Goal: Task Accomplishment & Management: Manage account settings

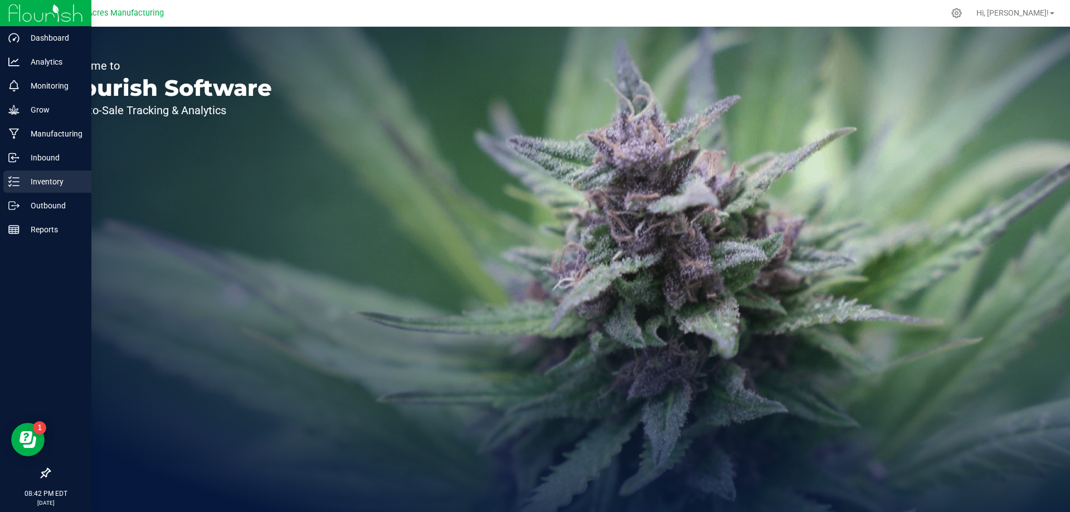
click at [19, 174] on div "Inventory" at bounding box center [47, 182] width 88 height 22
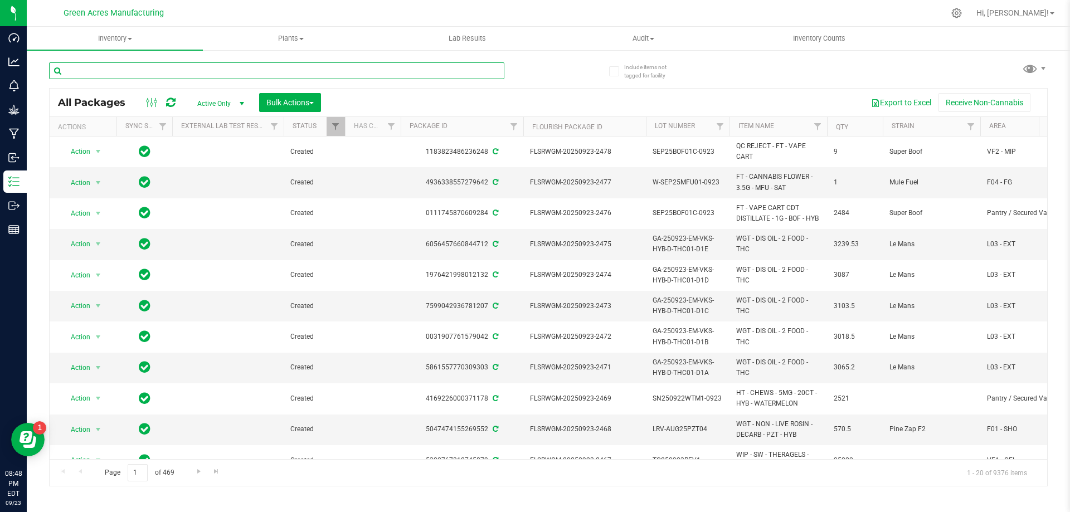
click at [271, 72] on input "text" at bounding box center [276, 70] width 455 height 17
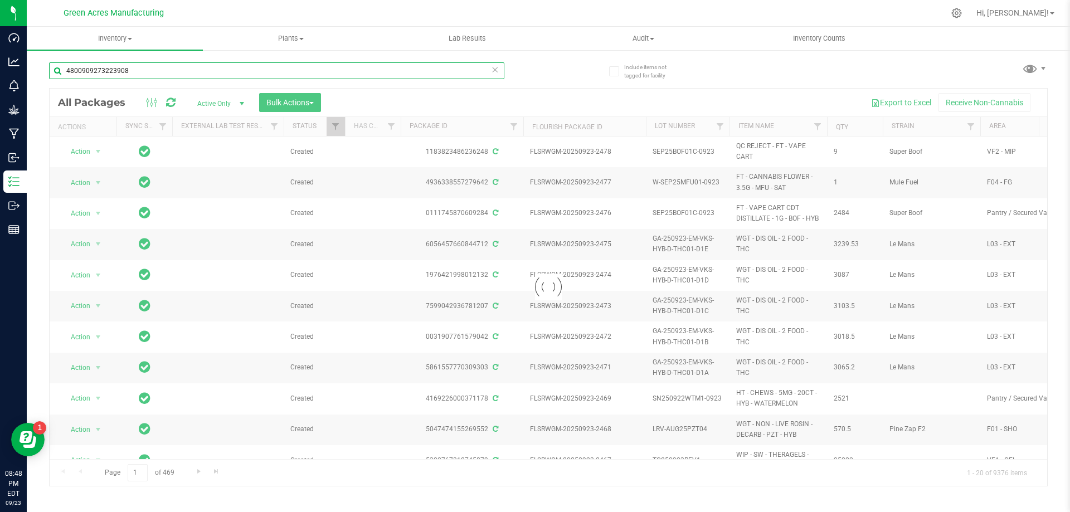
type input "4800909273223908"
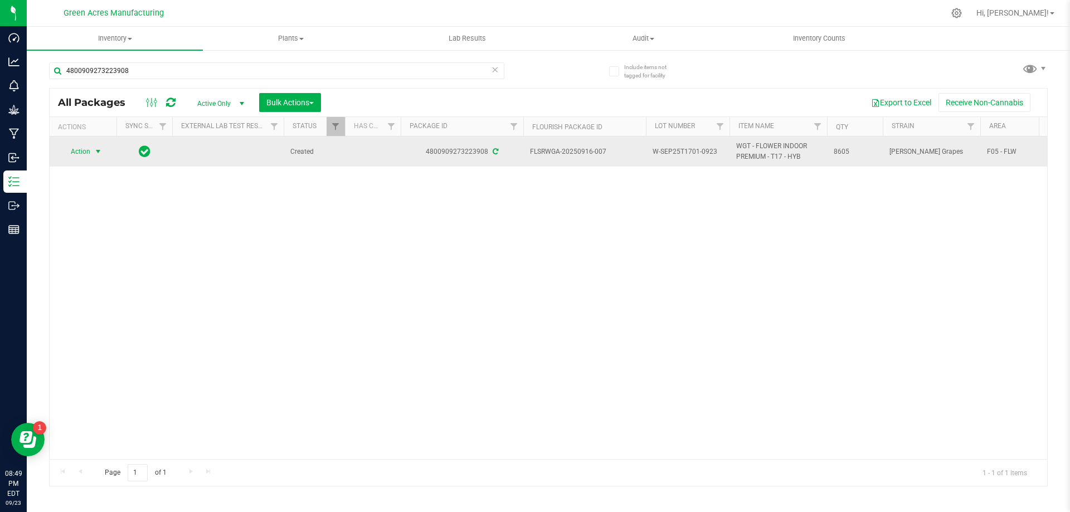
click at [99, 149] on span "select" at bounding box center [98, 151] width 9 height 9
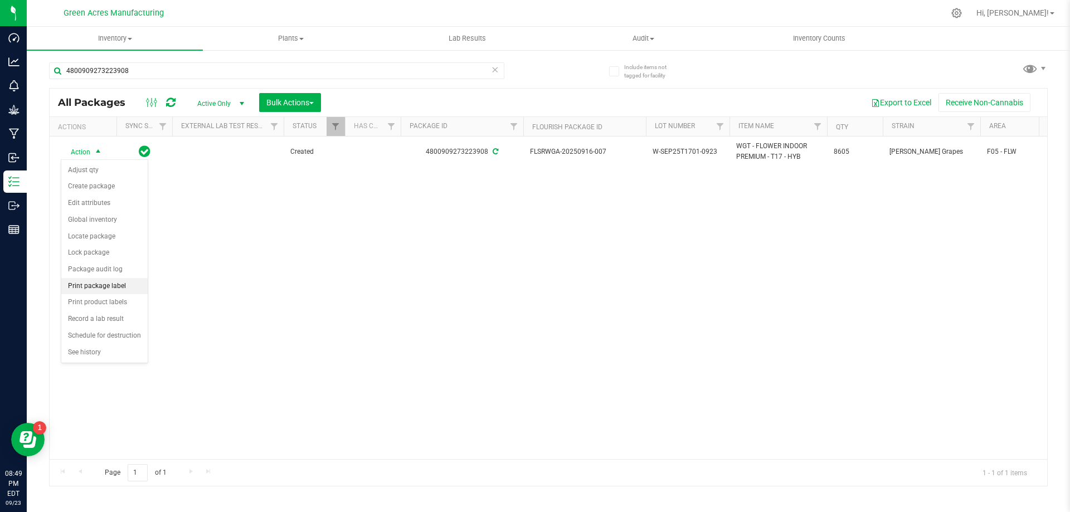
click at [119, 286] on li "Print package label" at bounding box center [104, 286] width 86 height 17
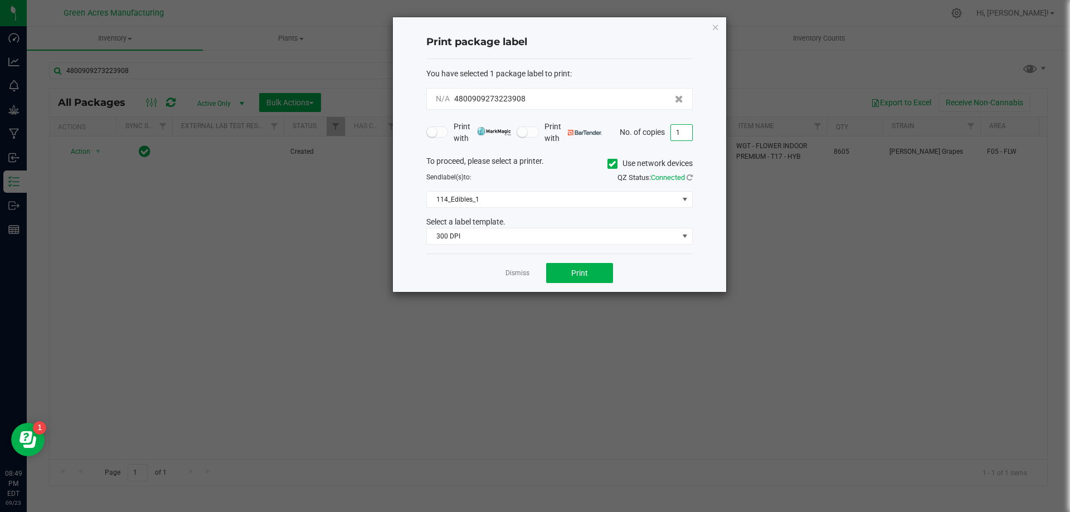
click at [692, 128] on input "1" at bounding box center [681, 133] width 21 height 16
type input "2"
click at [572, 195] on span "114_Edibles_1" at bounding box center [552, 200] width 251 height 16
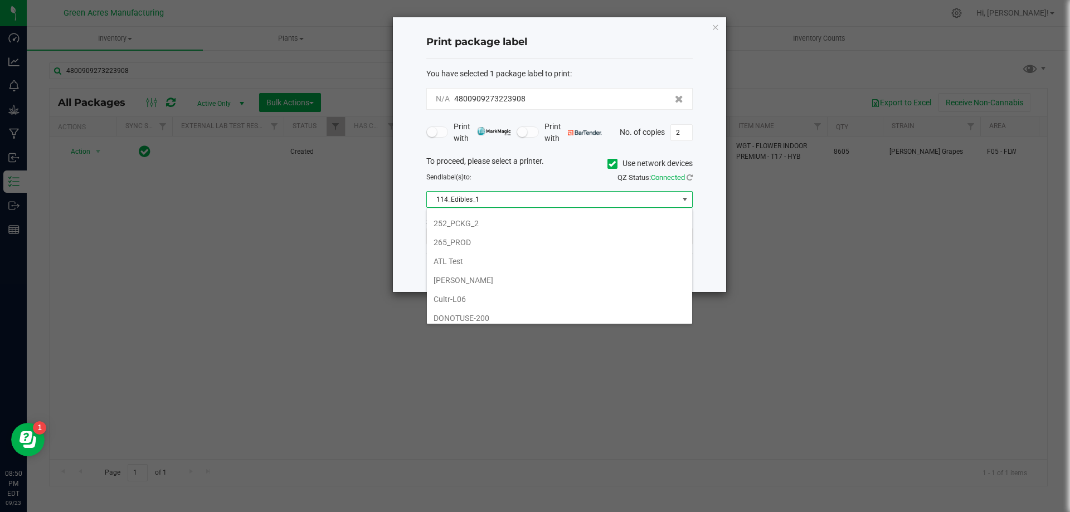
scroll to position [334, 0]
click at [518, 223] on li "F05_2 Zebra" at bounding box center [559, 226] width 265 height 19
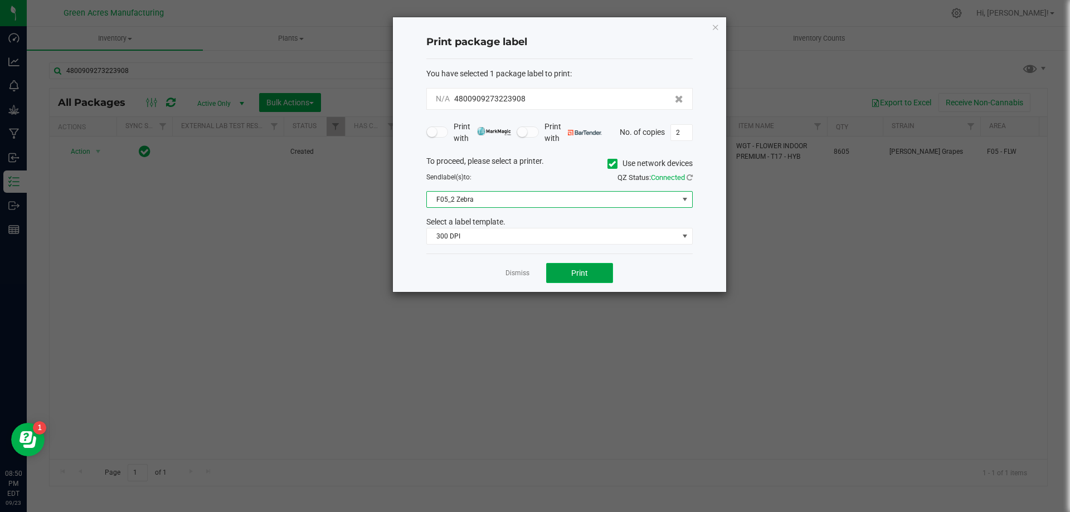
click at [593, 270] on button "Print" at bounding box center [579, 273] width 67 height 20
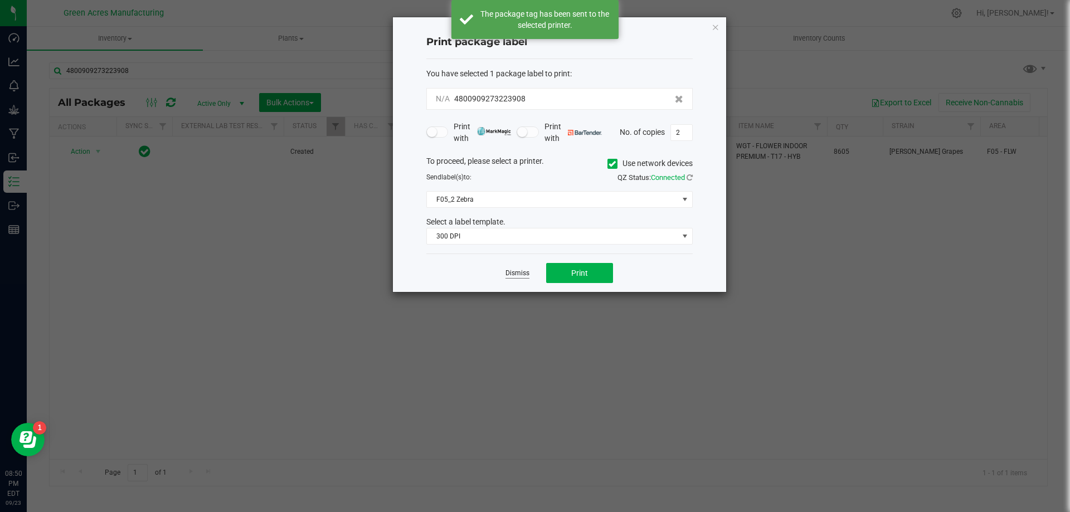
click at [525, 274] on link "Dismiss" at bounding box center [517, 273] width 24 height 9
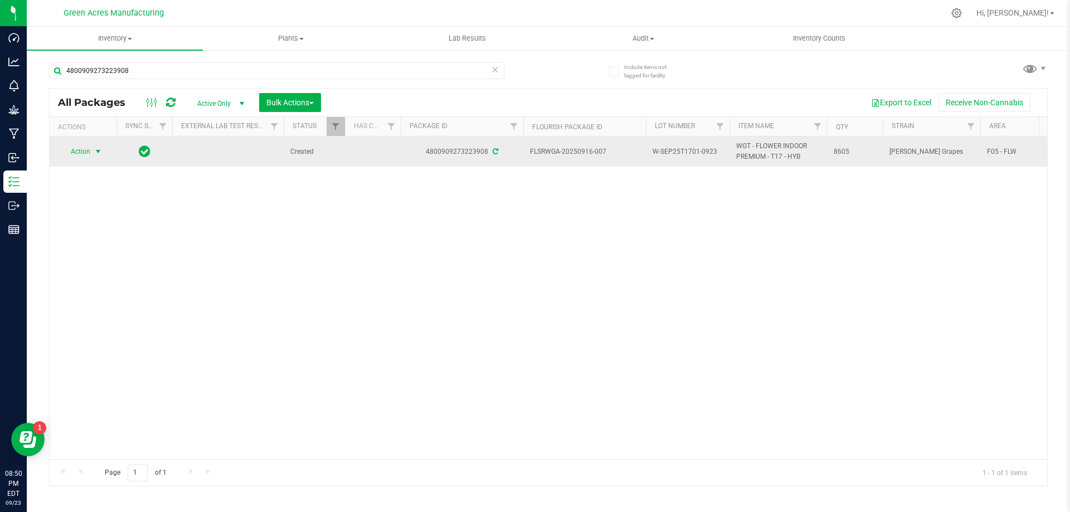
click at [86, 151] on span "Action" at bounding box center [76, 152] width 30 height 16
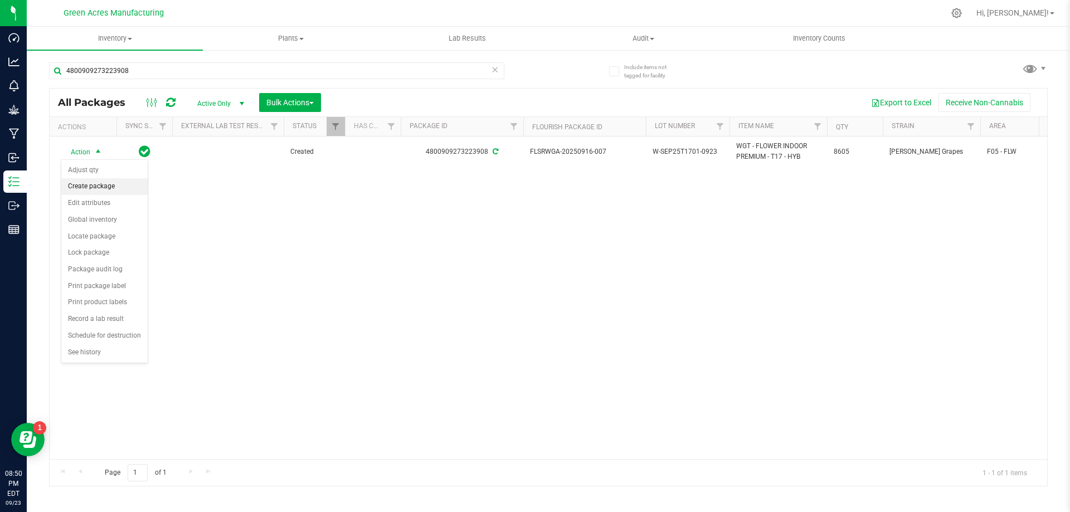
click at [106, 191] on li "Create package" at bounding box center [104, 186] width 86 height 17
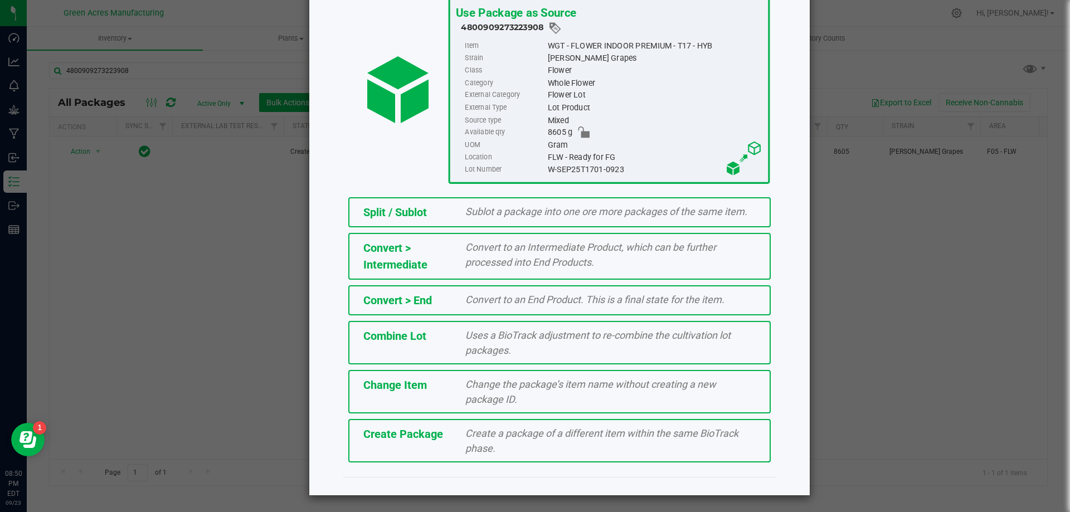
scroll to position [80, 0]
click at [490, 446] on span "Create a package of a different item within the same BioTrack phase." at bounding box center [601, 440] width 273 height 27
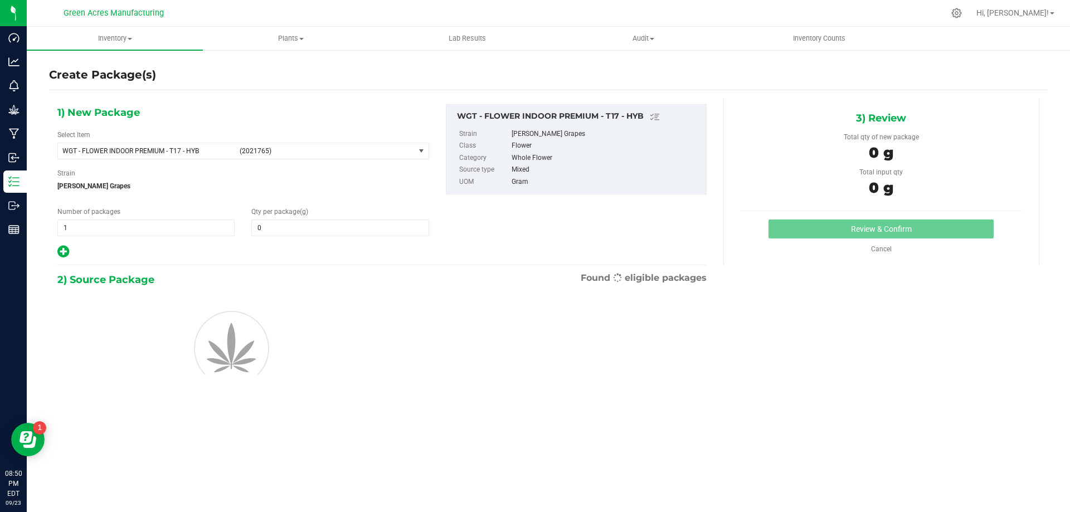
type input "0.0000"
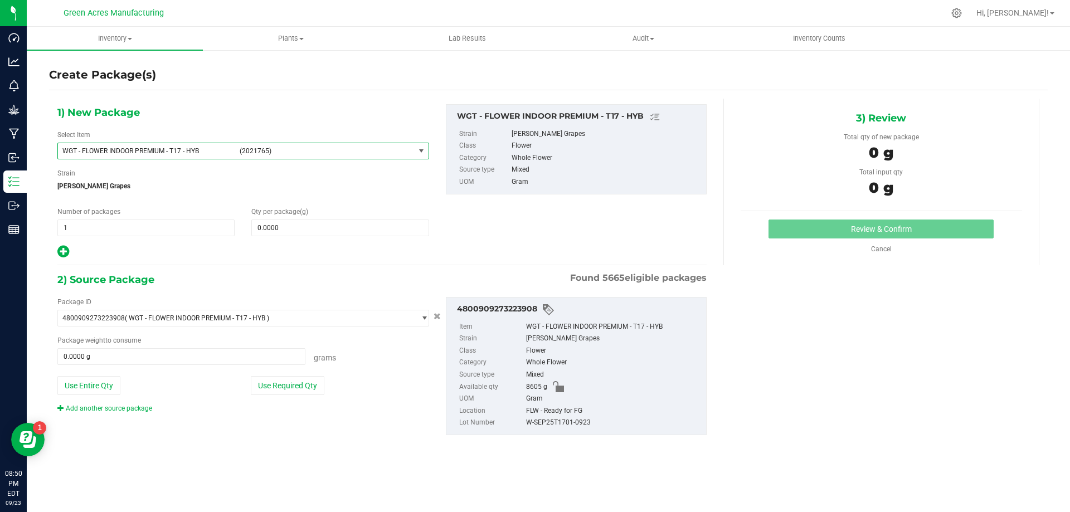
click at [387, 152] on span "(2021765)" at bounding box center [325, 151] width 171 height 8
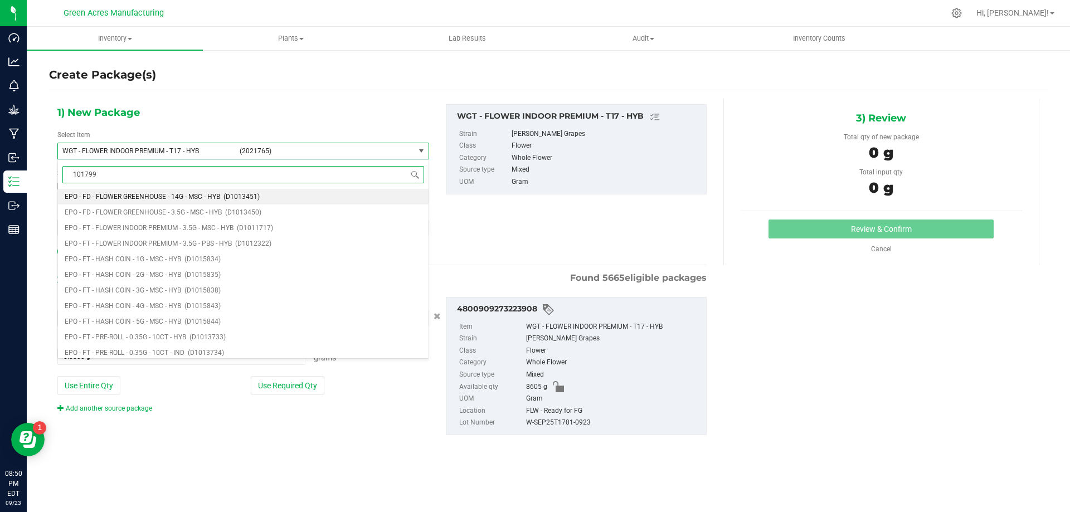
type input "1017999"
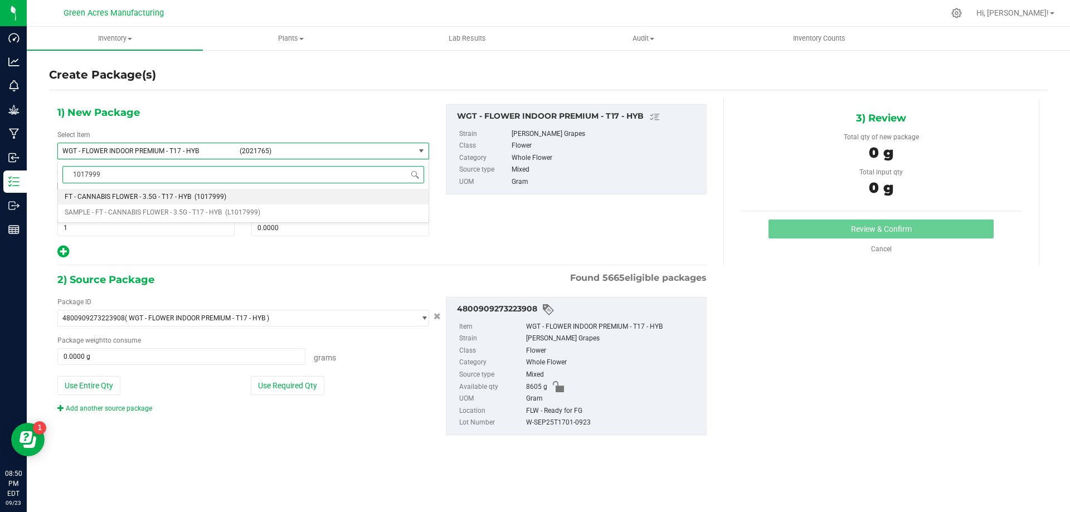
click at [198, 197] on span "(1017999)" at bounding box center [210, 197] width 32 height 8
type input "0"
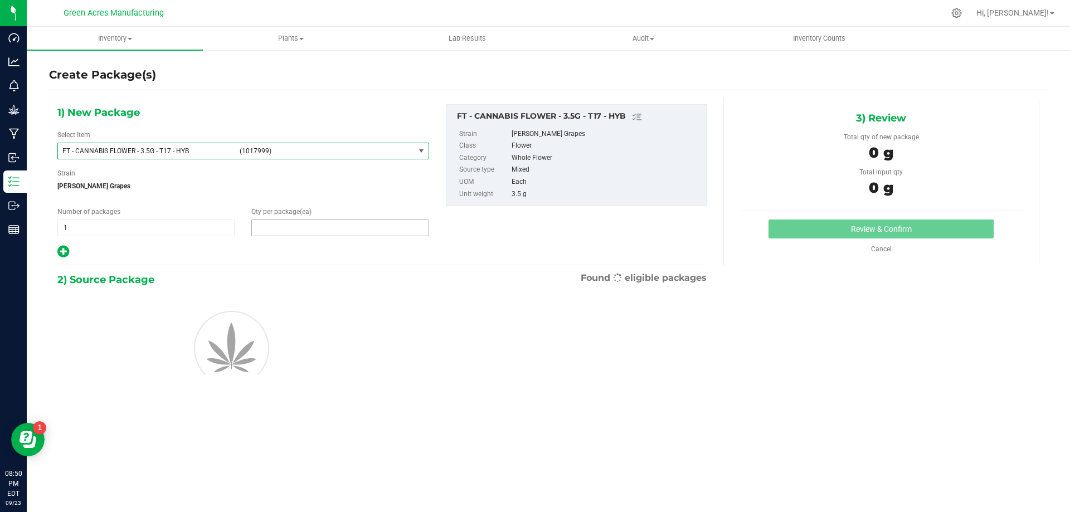
click at [324, 224] on span at bounding box center [339, 228] width 177 height 17
type input "1"
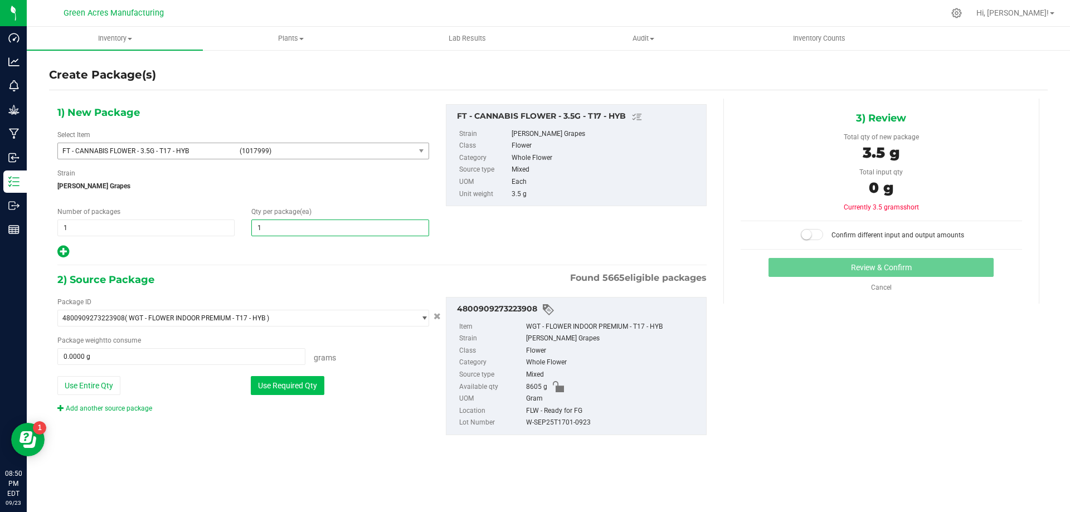
type input "1"
click at [304, 383] on button "Use Required Qty" at bounding box center [288, 385] width 74 height 19
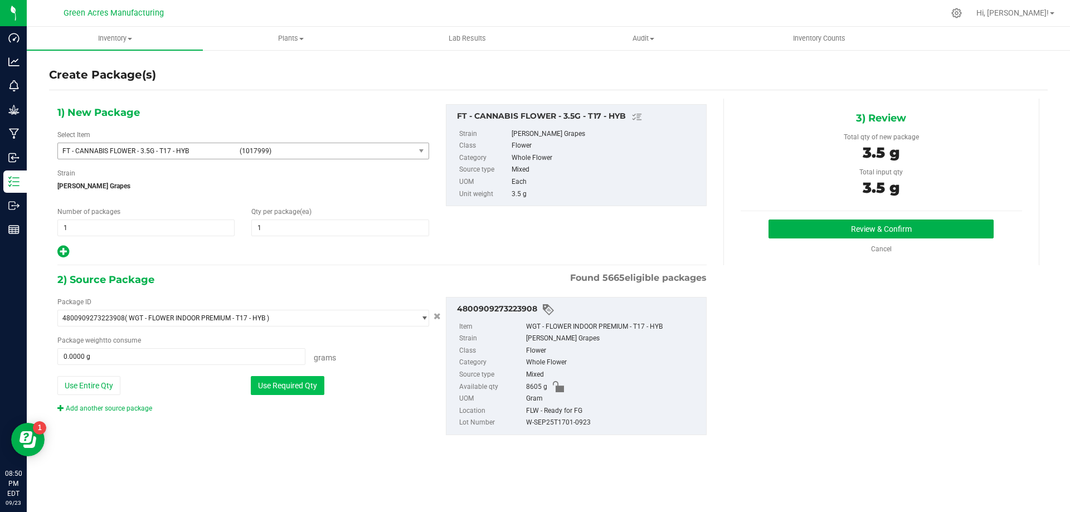
type input "3.5000 g"
click at [808, 226] on button "Review & Confirm" at bounding box center [881, 229] width 225 height 19
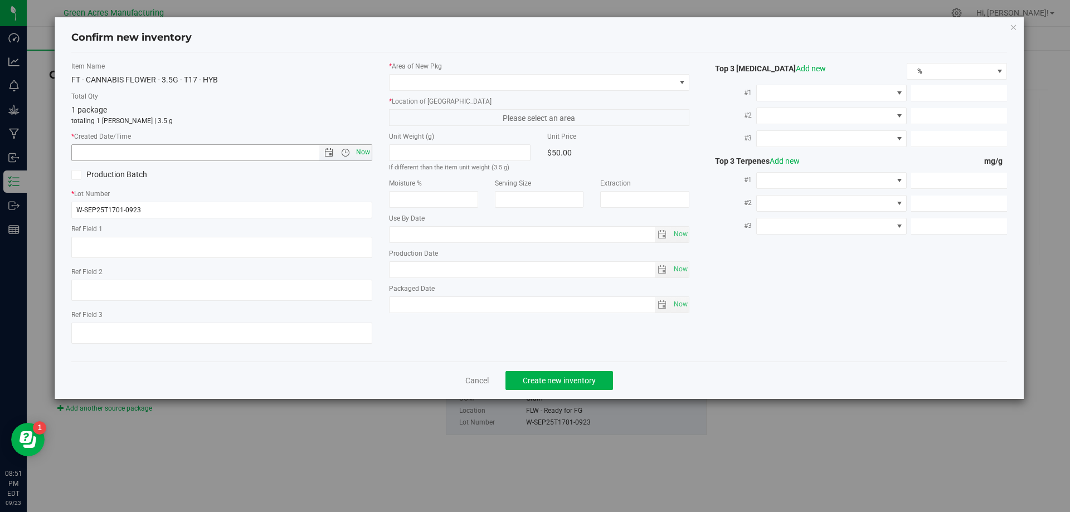
click at [364, 153] on span "Now" at bounding box center [362, 152] width 19 height 16
type input "9/23/2025 8:51 PM"
click at [447, 84] on span at bounding box center [533, 83] width 286 height 16
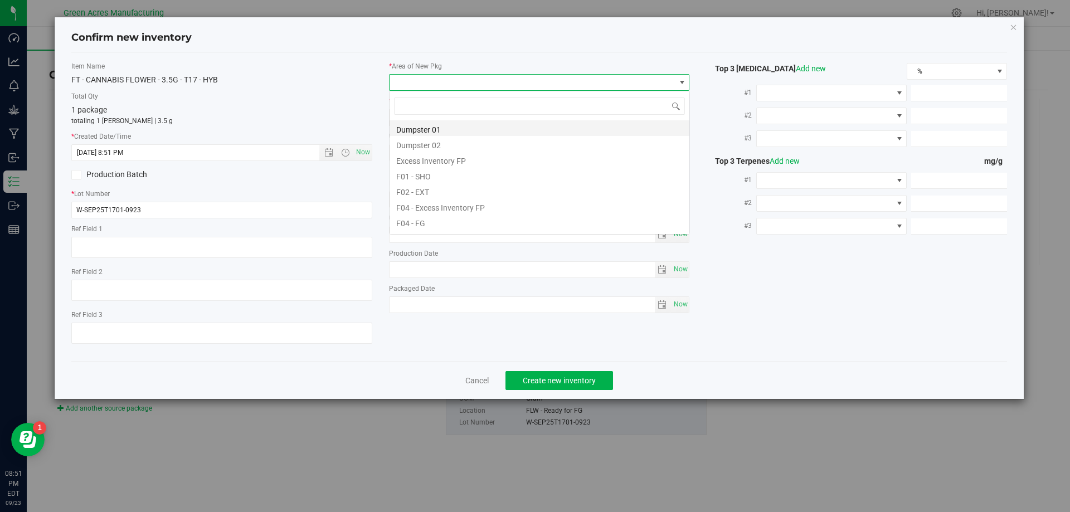
scroll to position [17, 301]
click at [452, 216] on li "F04 - FG" at bounding box center [540, 222] width 300 height 16
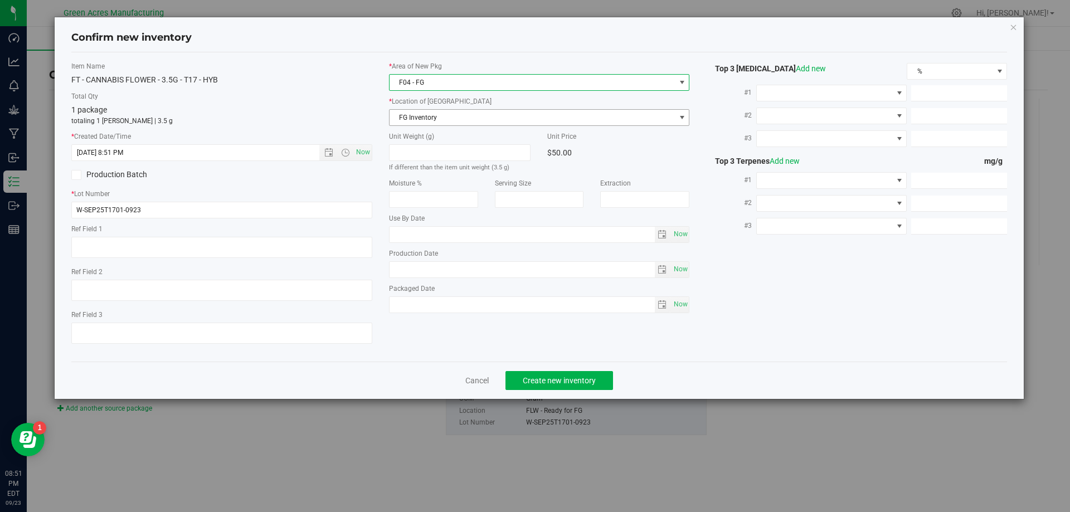
click at [468, 121] on span "FG Inventory" at bounding box center [533, 118] width 286 height 16
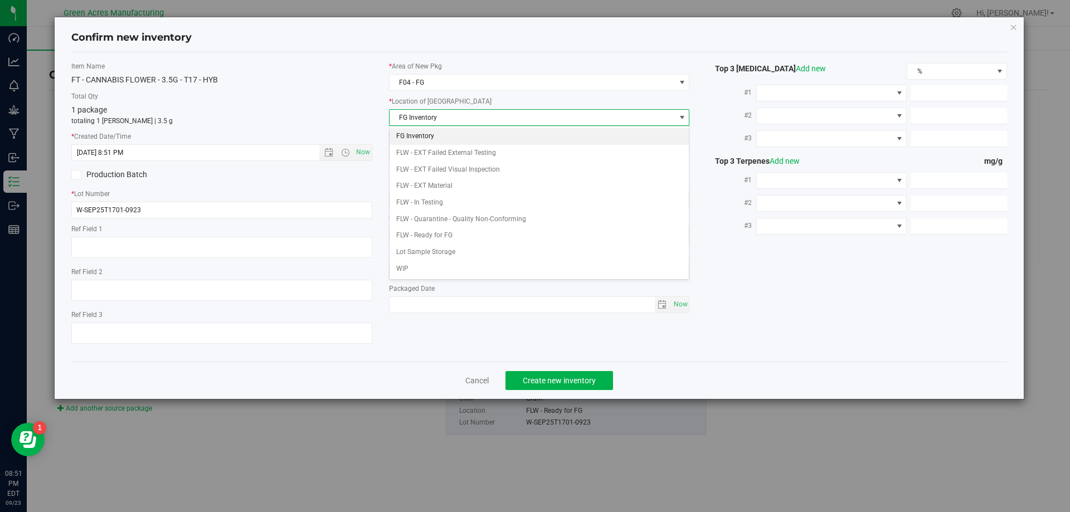
click at [460, 136] on li "FG Inventory" at bounding box center [540, 136] width 300 height 17
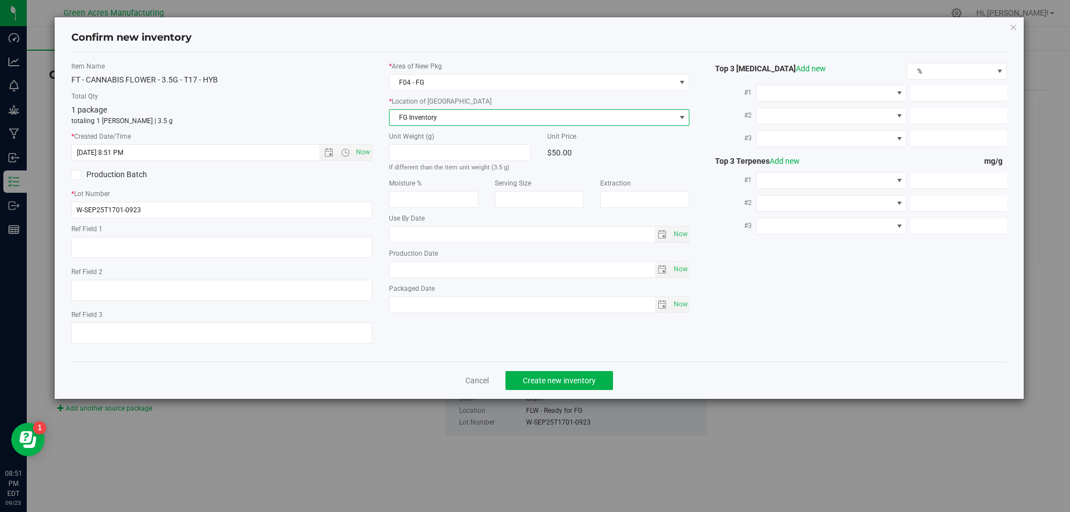
click at [371, 180] on div "Production Batch" at bounding box center [222, 175] width 318 height 17
click at [576, 380] on span "Create new inventory" at bounding box center [559, 380] width 73 height 9
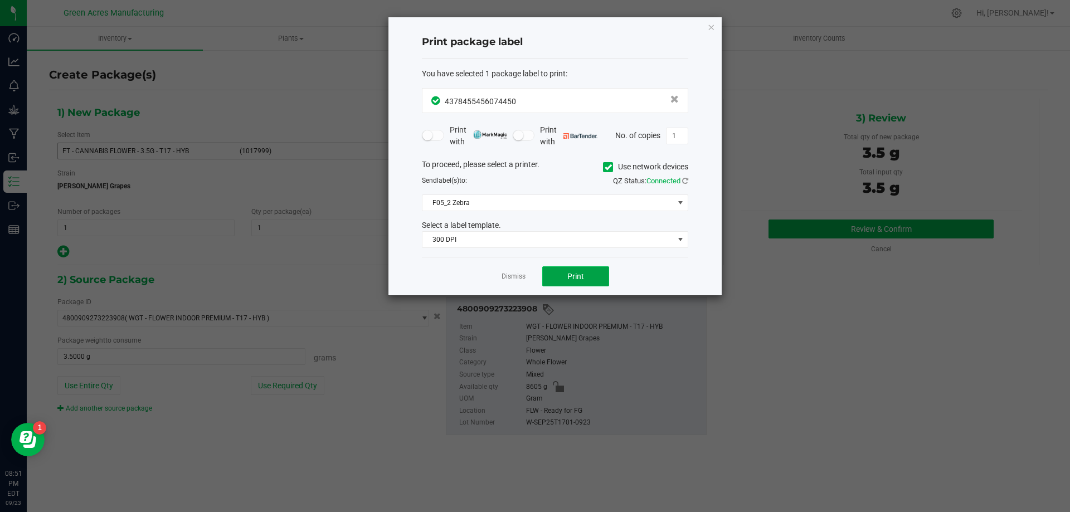
click at [566, 276] on button "Print" at bounding box center [575, 276] width 67 height 20
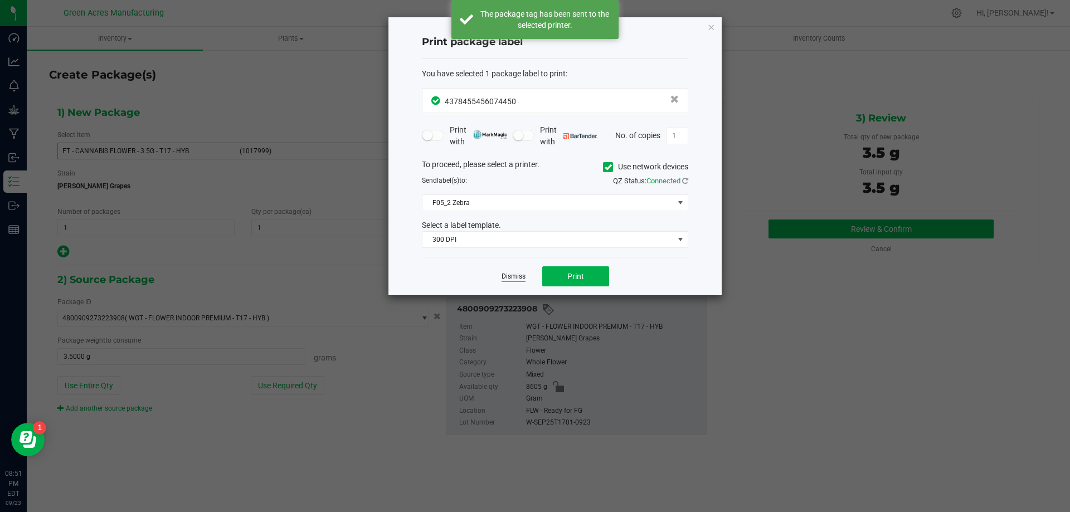
click at [510, 274] on link "Dismiss" at bounding box center [514, 276] width 24 height 9
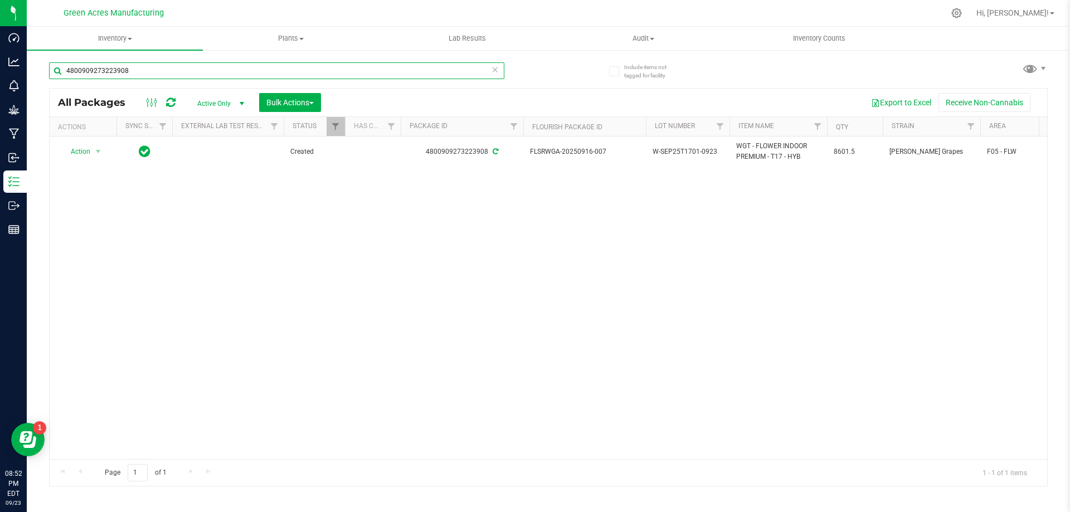
click at [162, 73] on input "4800909273223908" at bounding box center [276, 70] width 455 height 17
type input "4378455456074450"
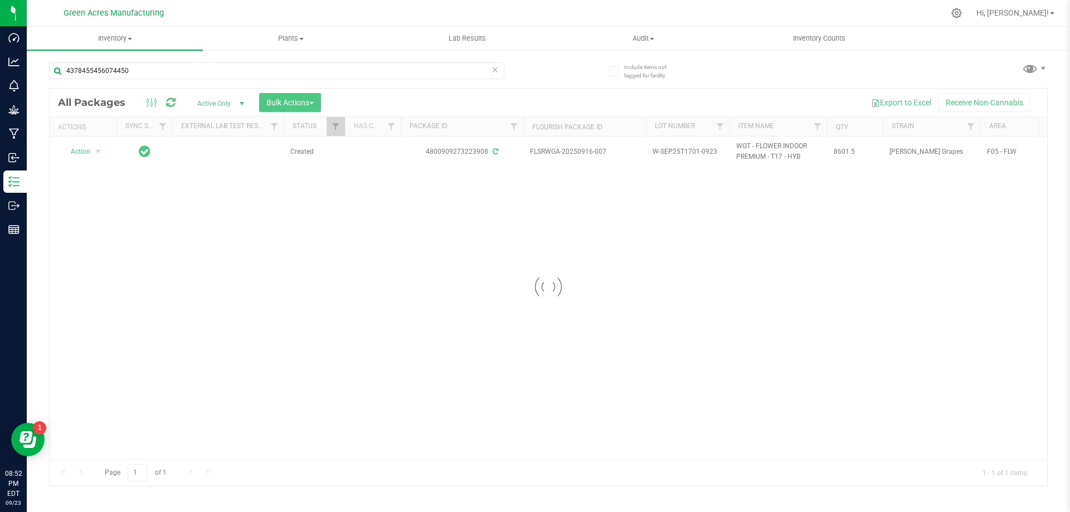
click at [368, 473] on div at bounding box center [549, 287] width 998 height 397
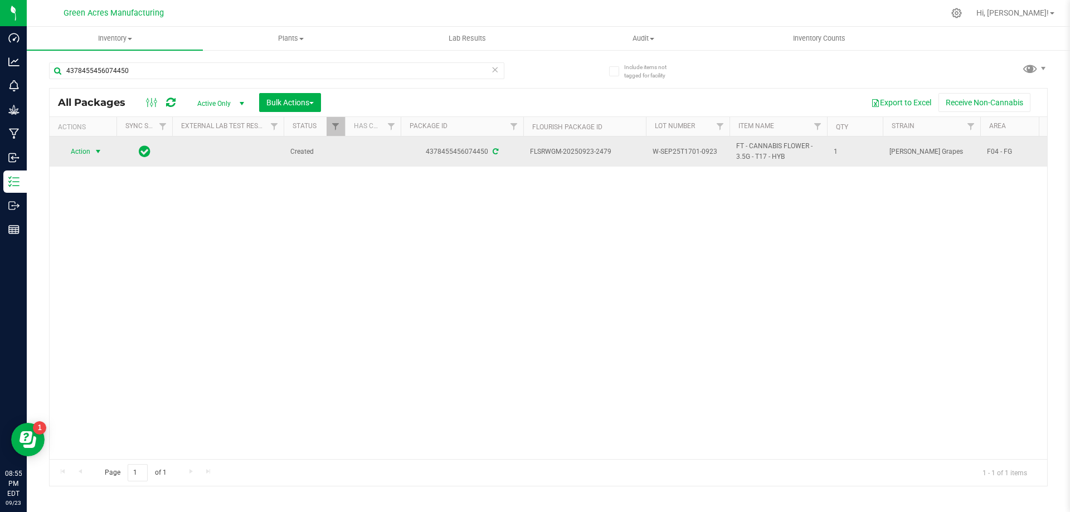
click at [88, 148] on span "Action" at bounding box center [76, 152] width 30 height 16
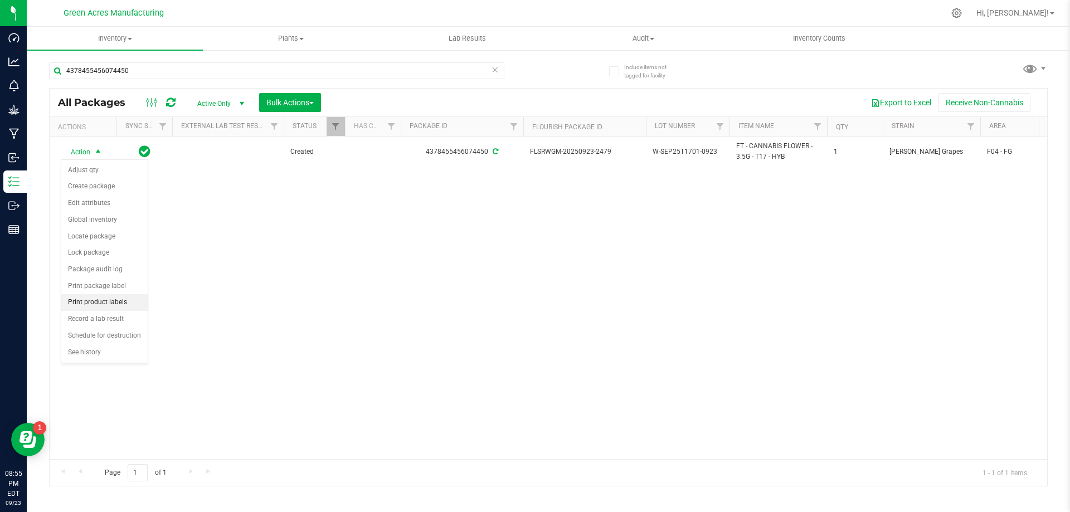
click at [118, 302] on li "Print product labels" at bounding box center [104, 302] width 86 height 17
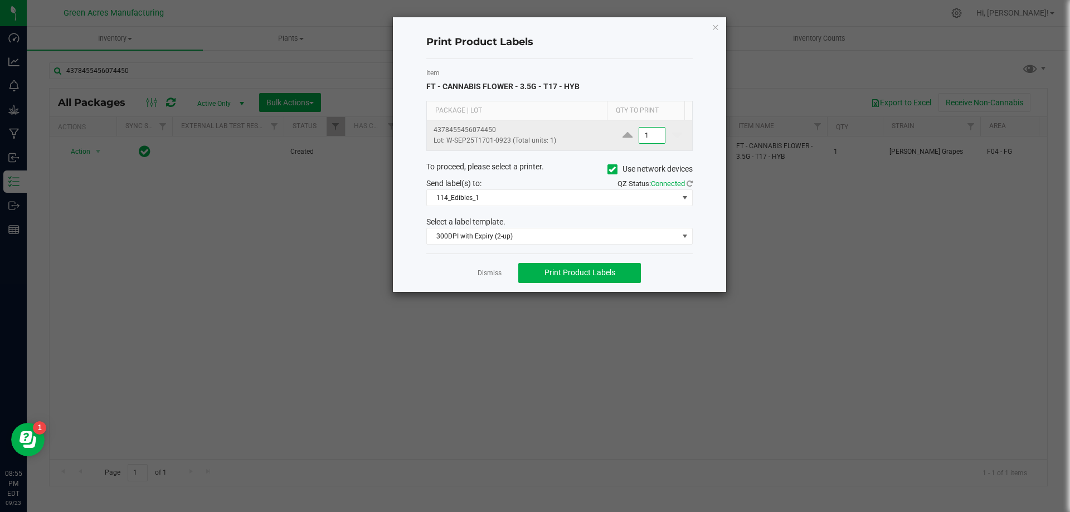
click at [646, 131] on input "1" at bounding box center [652, 136] width 26 height 16
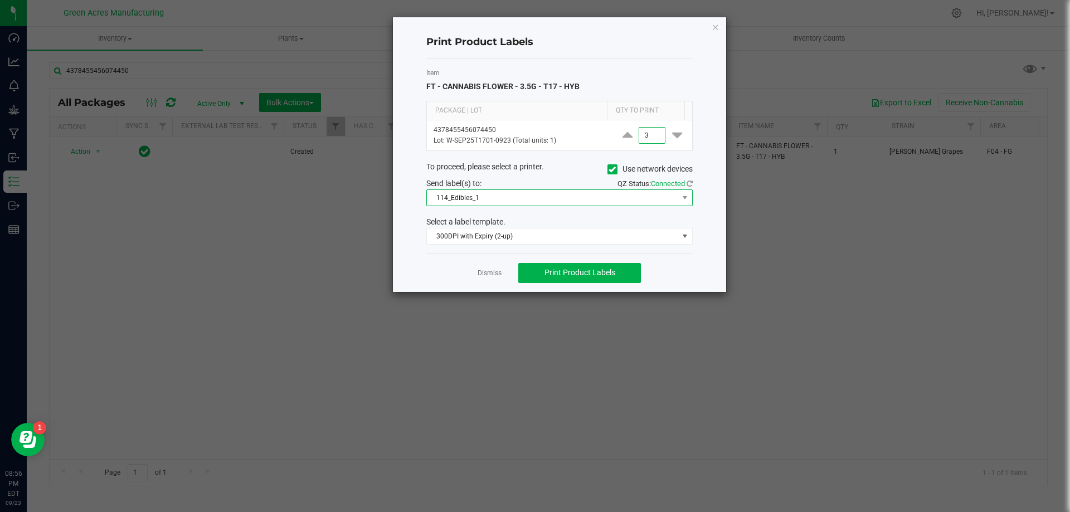
click at [471, 206] on span "114_Edibles_1" at bounding box center [559, 197] width 266 height 17
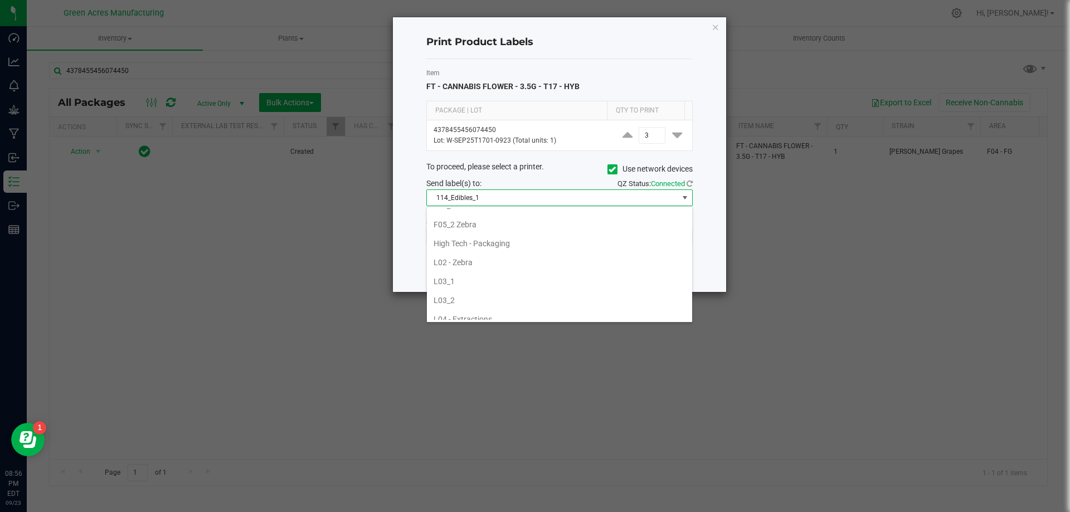
scroll to position [279, 0]
click at [487, 255] on li "F05_1" at bounding box center [559, 261] width 265 height 19
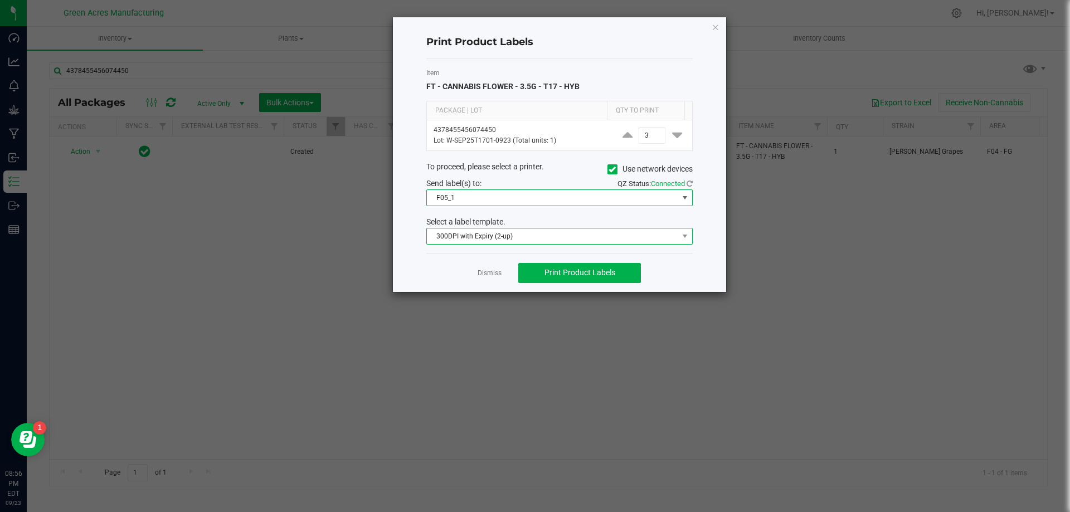
click at [534, 230] on span "300DPI with Expiry (2-up)" at bounding box center [552, 236] width 251 height 16
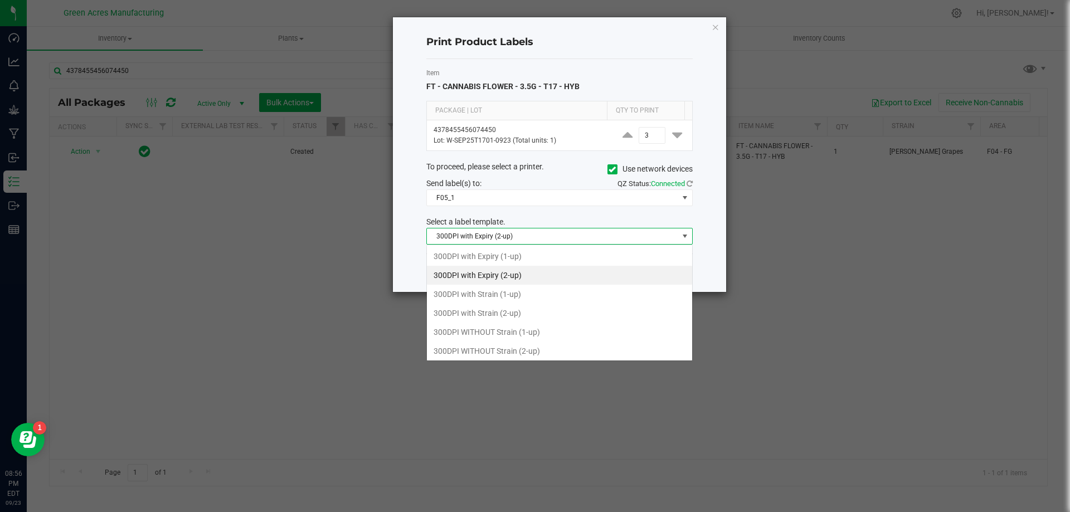
scroll to position [17, 266]
click at [496, 310] on li "300DPI with Strain (2-up)" at bounding box center [559, 313] width 265 height 19
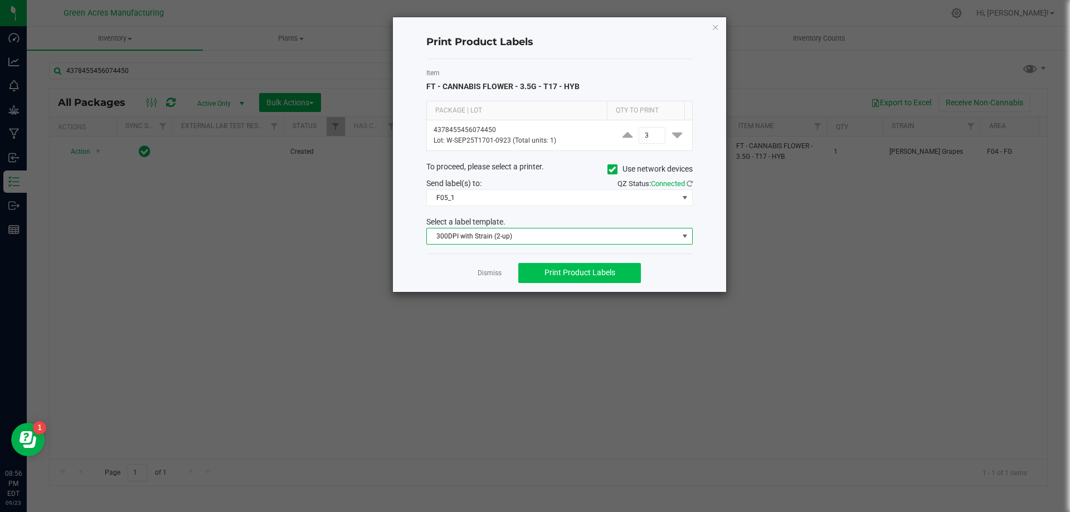
click at [584, 261] on div "Dismiss Print Product Labels" at bounding box center [559, 273] width 266 height 38
click at [585, 276] on span "Print Product Labels" at bounding box center [579, 272] width 71 height 9
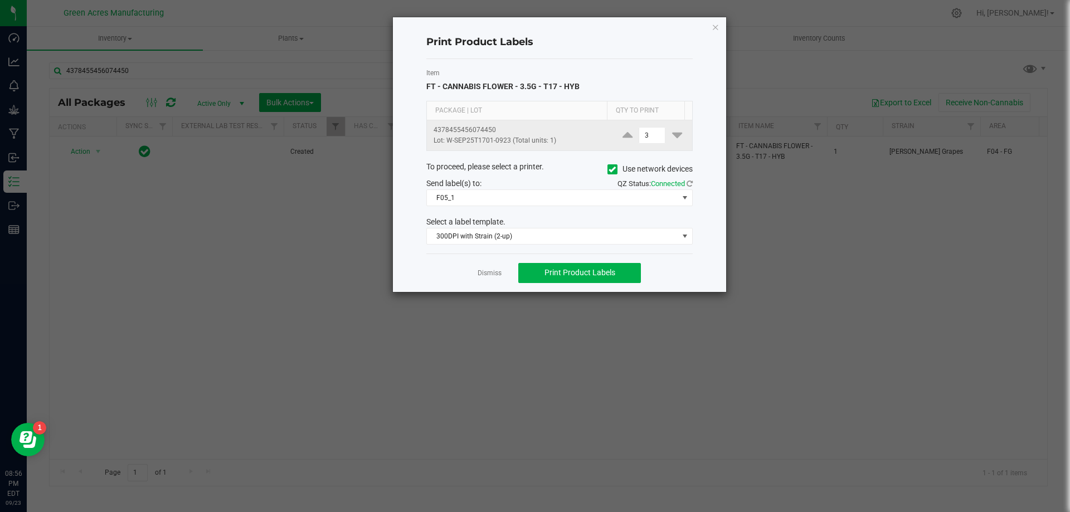
click at [635, 135] on span "3" at bounding box center [651, 135] width 33 height 17
click at [639, 135] on input "3" at bounding box center [652, 136] width 26 height 16
click at [639, 130] on input "2200" at bounding box center [652, 136] width 26 height 16
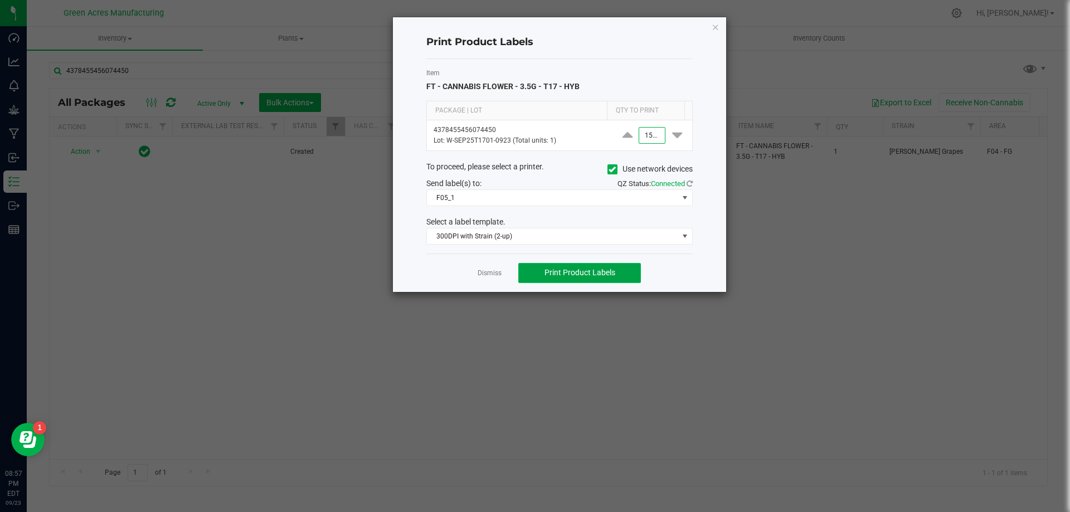
type input "1,500"
click at [623, 267] on button "Print Product Labels" at bounding box center [579, 273] width 123 height 20
click at [489, 274] on link "Dismiss" at bounding box center [490, 273] width 24 height 9
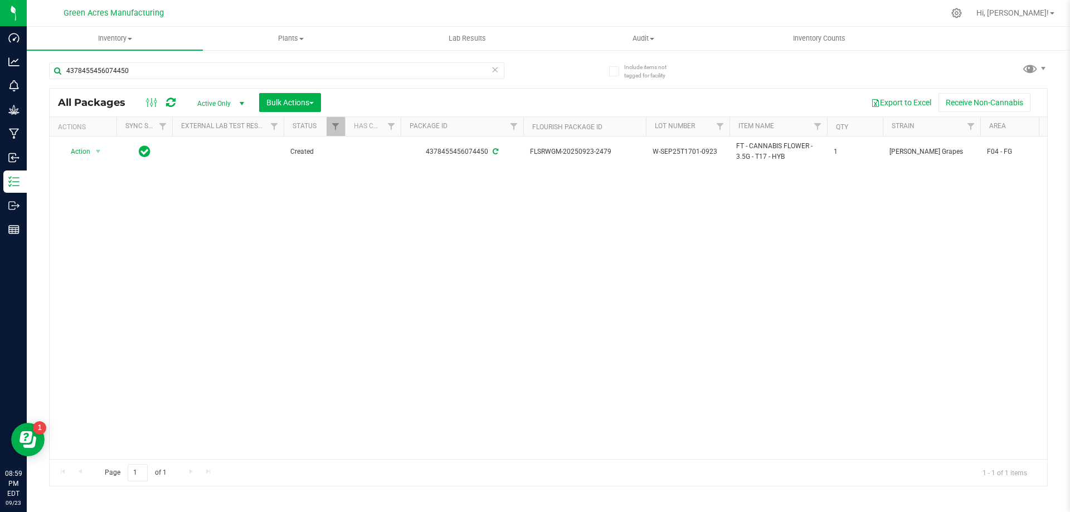
click at [986, 215] on div "Action Action Adjust qty Create package Edit attributes Global inventory Locate…" at bounding box center [549, 298] width 998 height 323
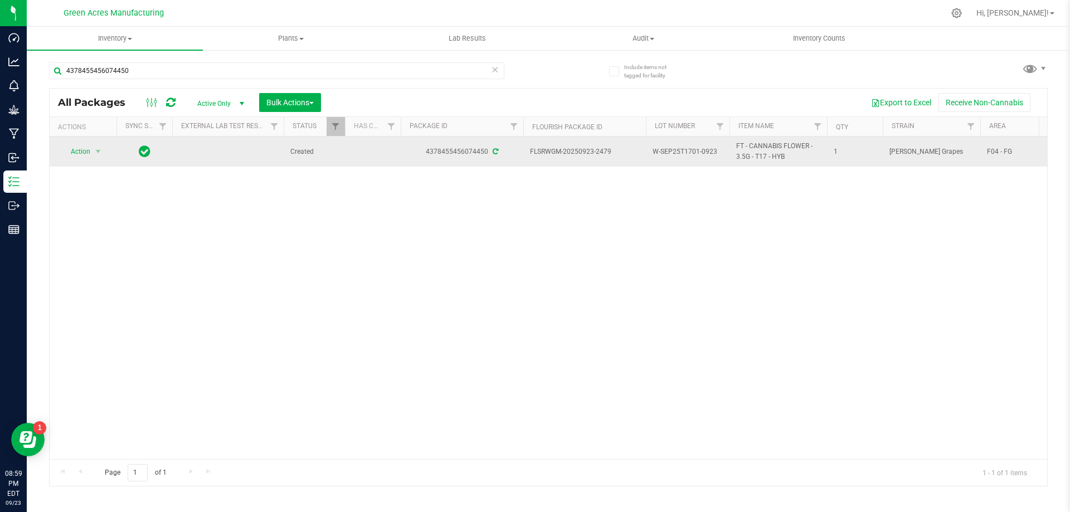
click at [702, 151] on span "W-SEP25T1701-0923" at bounding box center [688, 152] width 70 height 11
click at [702, 151] on input "W-SEP25T1701-0923" at bounding box center [685, 151] width 80 height 17
click at [911, 155] on span "[PERSON_NAME] Grapes" at bounding box center [931, 152] width 84 height 11
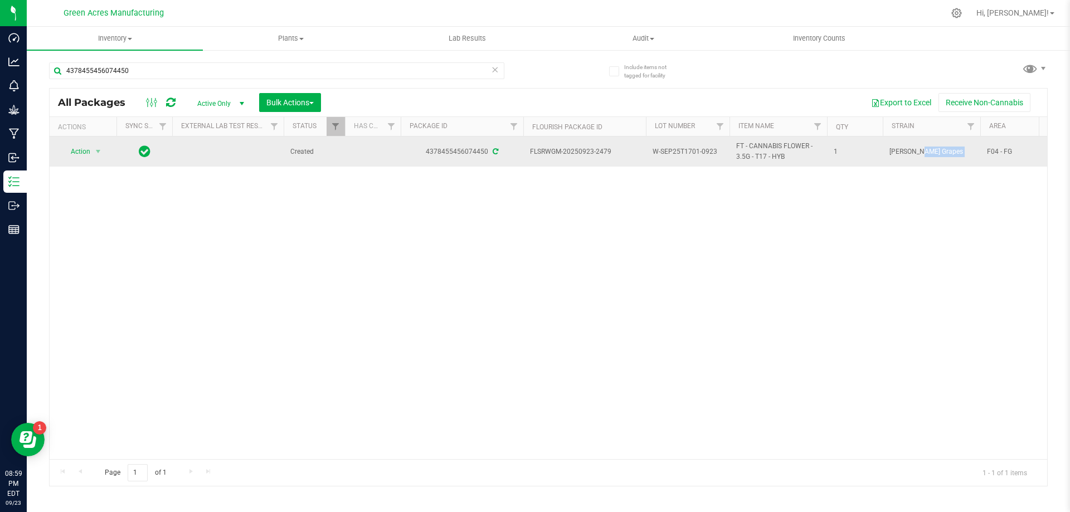
click at [911, 155] on span "[PERSON_NAME] Grapes" at bounding box center [931, 152] width 84 height 11
copy tr "[PERSON_NAME] Grapes"
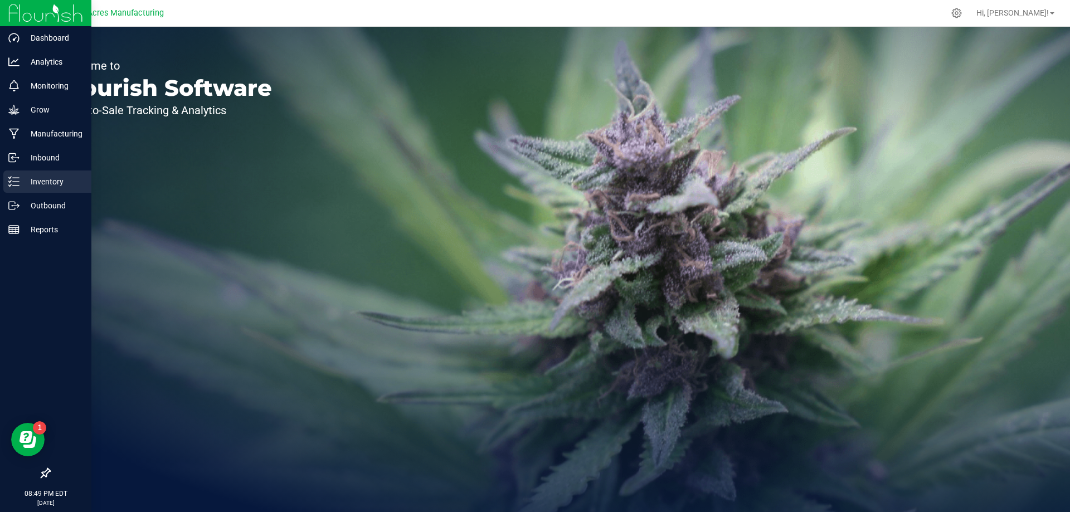
click at [50, 178] on p "Inventory" at bounding box center [53, 181] width 67 height 13
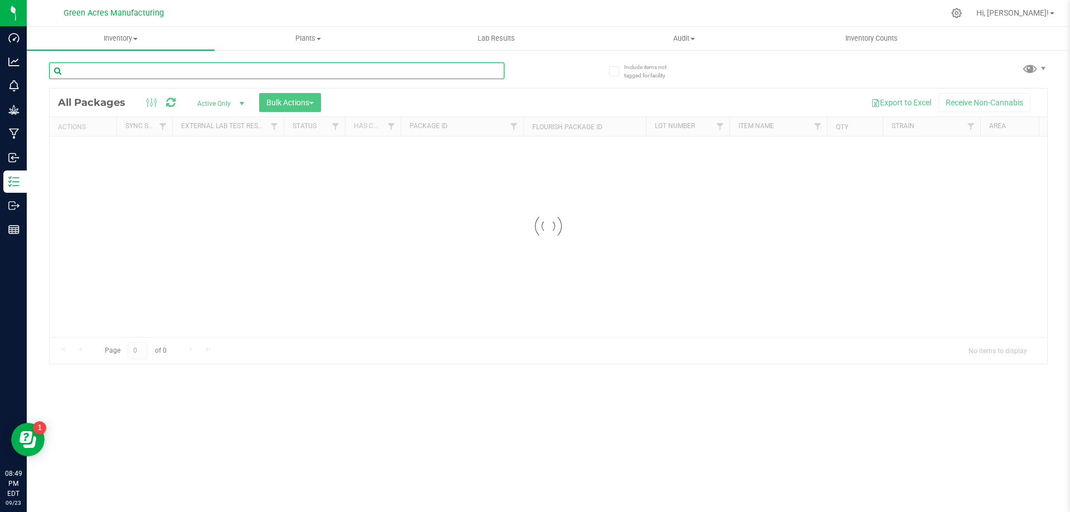
click at [235, 74] on input "text" at bounding box center [276, 70] width 455 height 17
type input "GBO"
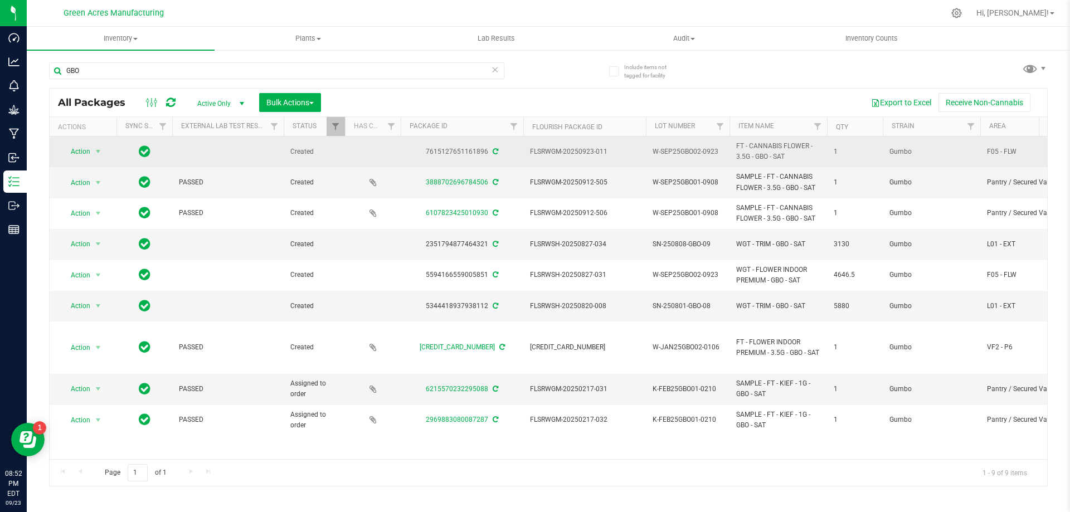
click at [704, 153] on span "W-SEP25GBO02-0923" at bounding box center [688, 152] width 70 height 11
click at [704, 153] on input "W-SEP25GBO02-0923" at bounding box center [685, 151] width 80 height 17
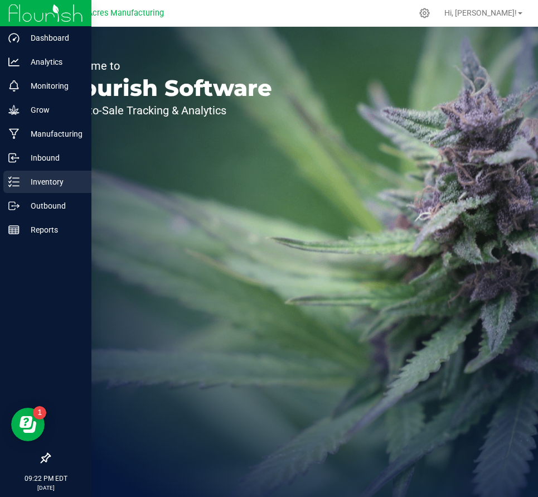
click at [22, 187] on p "Inventory" at bounding box center [53, 181] width 67 height 13
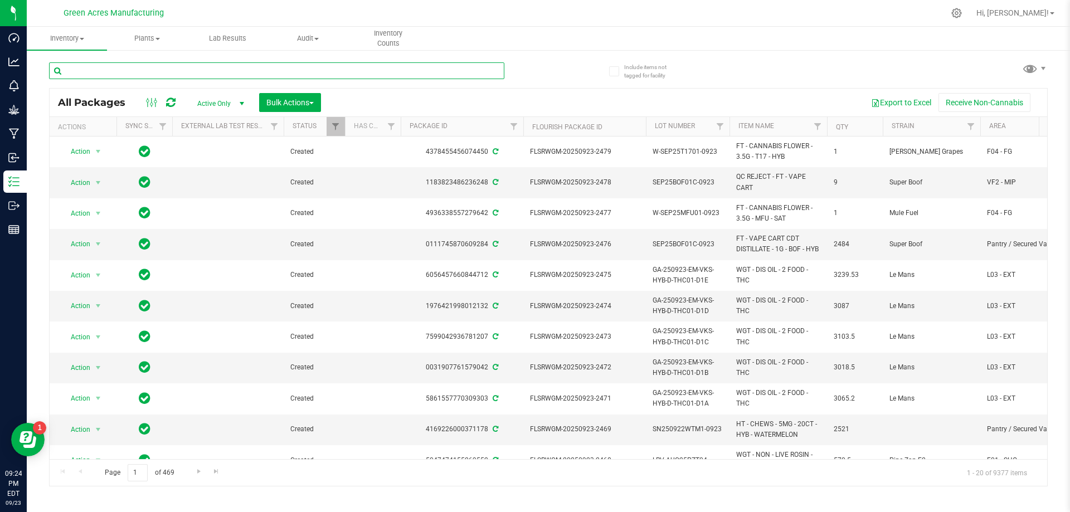
click at [246, 76] on input "text" at bounding box center [276, 70] width 455 height 17
type input "GBO"
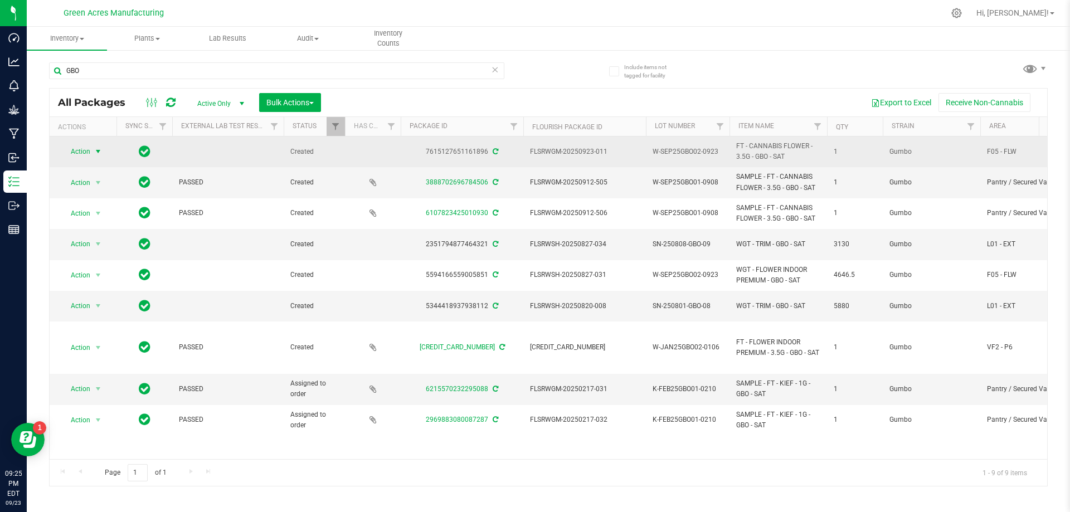
click at [79, 153] on span "Action" at bounding box center [76, 152] width 30 height 16
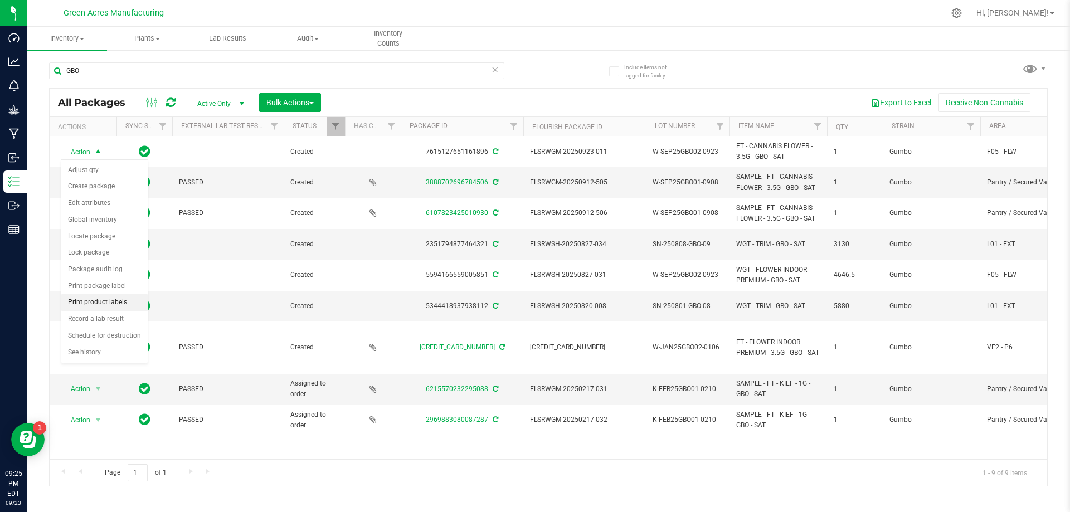
click at [126, 297] on li "Print product labels" at bounding box center [104, 302] width 86 height 17
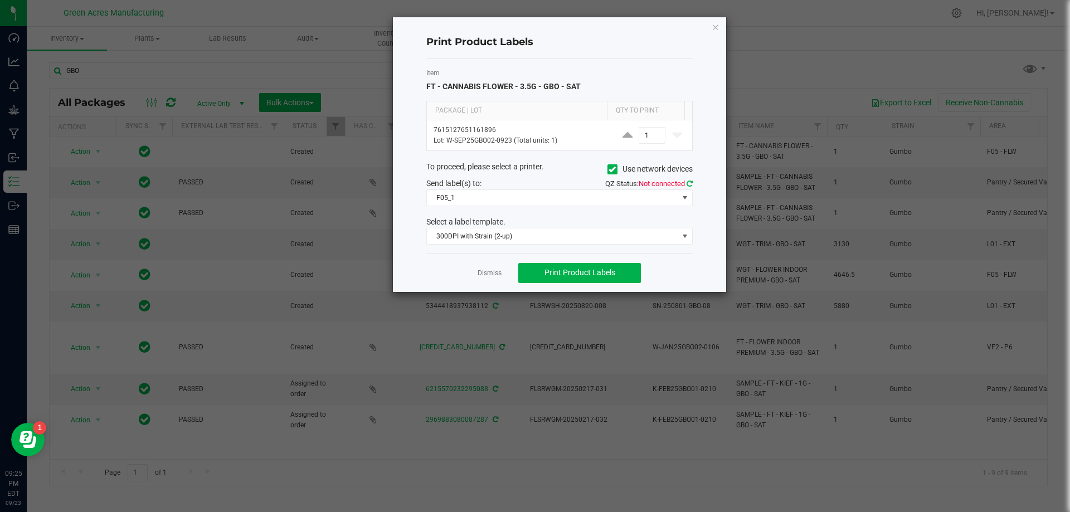
click at [537, 186] on icon at bounding box center [690, 183] width 6 height 7
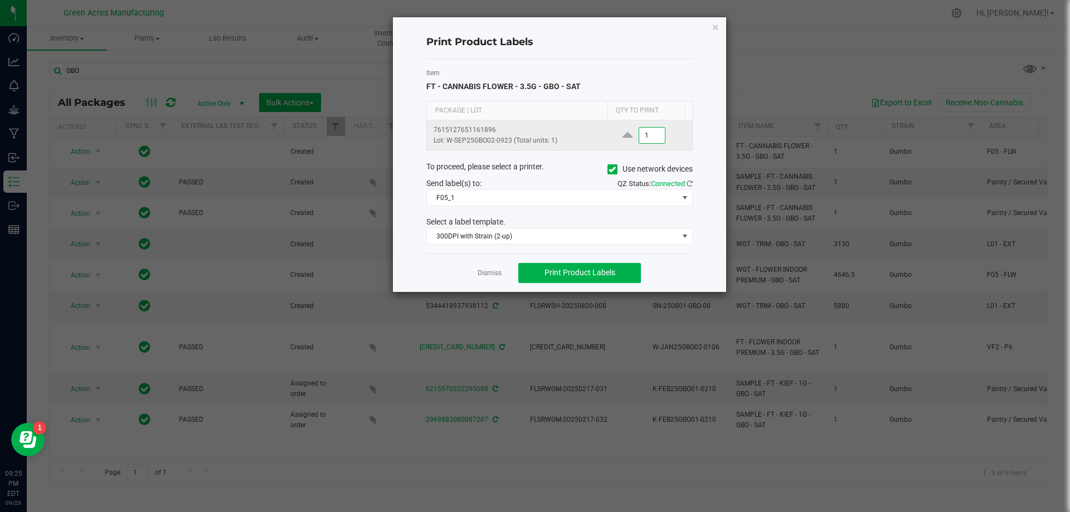
click at [537, 138] on input "1" at bounding box center [652, 136] width 26 height 16
type input "100"
click at [537, 275] on span "Print Product Labels" at bounding box center [579, 272] width 71 height 9
click at [278, 463] on ngb-modal-window "Print Product Labels Item FT - CANNABIS FLOWER - 3.5G - GBO - SAT Package | Lot…" at bounding box center [539, 256] width 1078 height 512
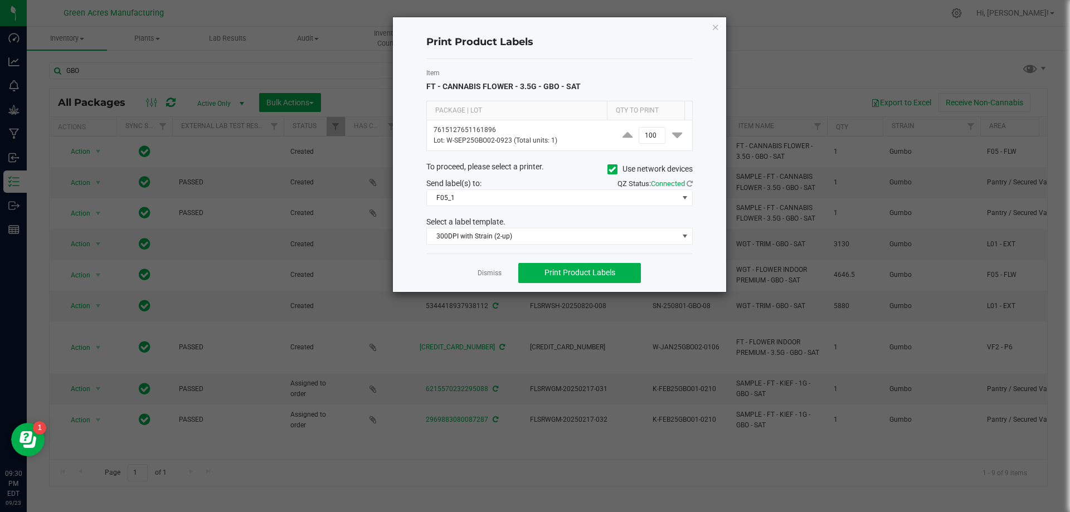
click at [537, 69] on ngb-modal-window "Print Product Labels Item FT - CANNABIS FLOWER - 3.5G - GBO - SAT Package | Lot…" at bounding box center [539, 256] width 1078 height 512
click at [485, 268] on app-cancel-button "Dismiss" at bounding box center [490, 273] width 24 height 12
click at [489, 275] on link "Dismiss" at bounding box center [490, 273] width 24 height 9
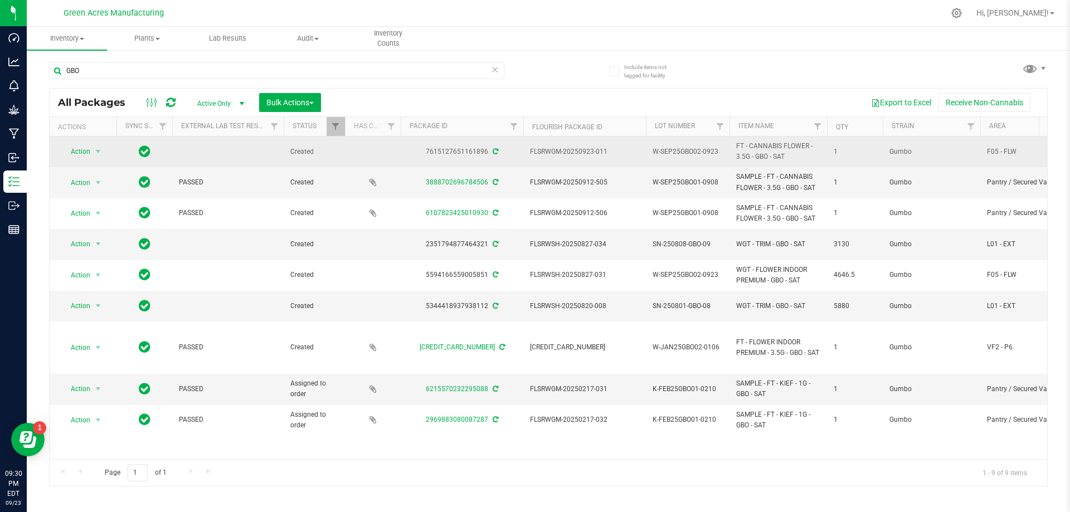
drag, startPoint x: 657, startPoint y: 149, endPoint x: 675, endPoint y: 151, distance: 18.5
drag, startPoint x: 675, startPoint y: 151, endPoint x: 632, endPoint y: 162, distance: 44.2
click at [537, 162] on td "FLSRWGM-20250923-011" at bounding box center [584, 152] width 123 height 31
drag, startPoint x: 665, startPoint y: 150, endPoint x: 723, endPoint y: 149, distance: 58.5
click at [537, 149] on td "W-SEP25GBO02-0923" at bounding box center [688, 152] width 84 height 31
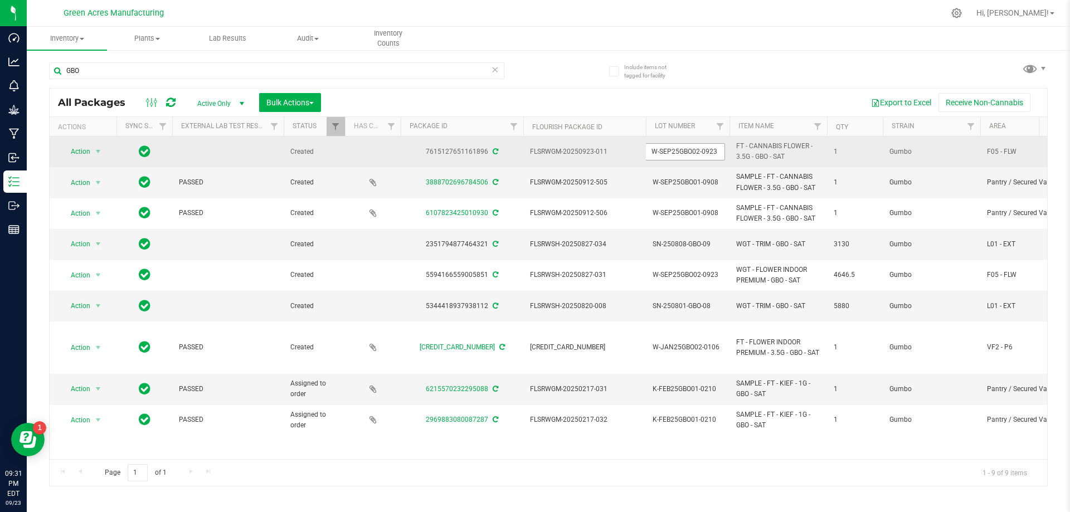
drag, startPoint x: 646, startPoint y: 149, endPoint x: 717, endPoint y: 150, distance: 70.8
click at [537, 150] on input "W-SEP25GBO02-0923" at bounding box center [685, 151] width 80 height 17
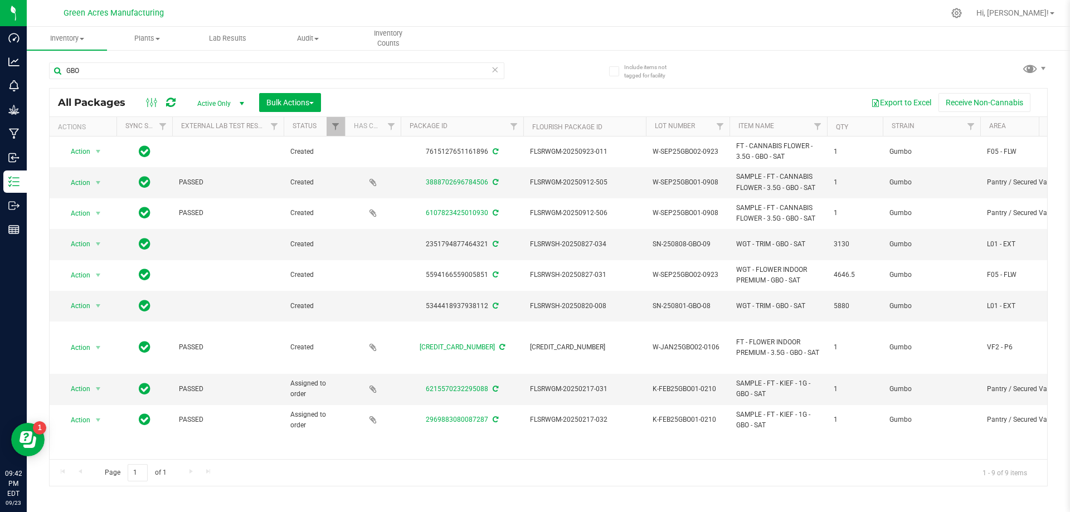
click at [537, 67] on div "GBO All Packages Active Only Active Only Lab Samples Locked All External Intern…" at bounding box center [548, 269] width 999 height 435
click at [72, 40] on span "Inventory" at bounding box center [67, 38] width 80 height 10
click at [98, 133] on span "From bill of materials" at bounding box center [77, 133] width 101 height 9
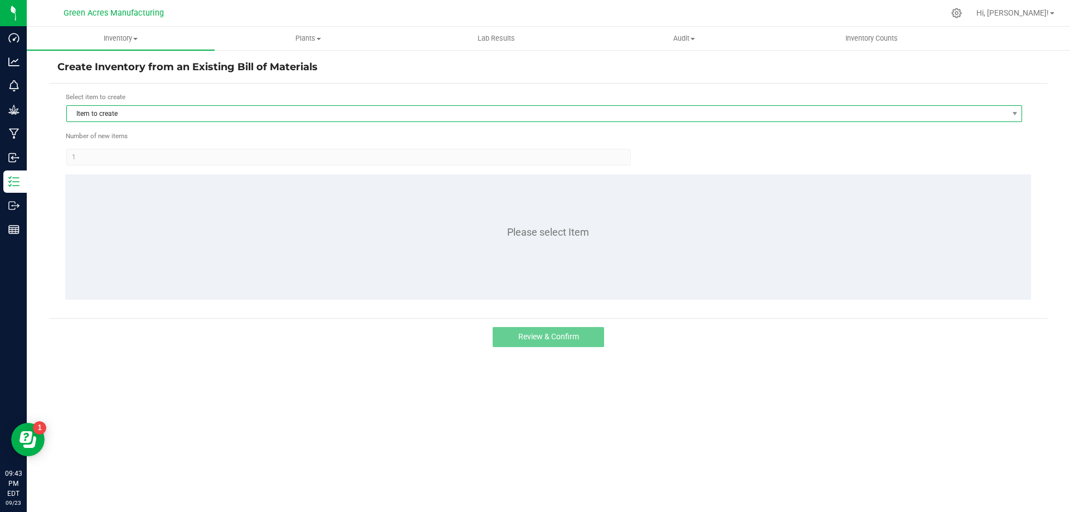
click at [149, 115] on span "Item to create" at bounding box center [537, 114] width 941 height 16
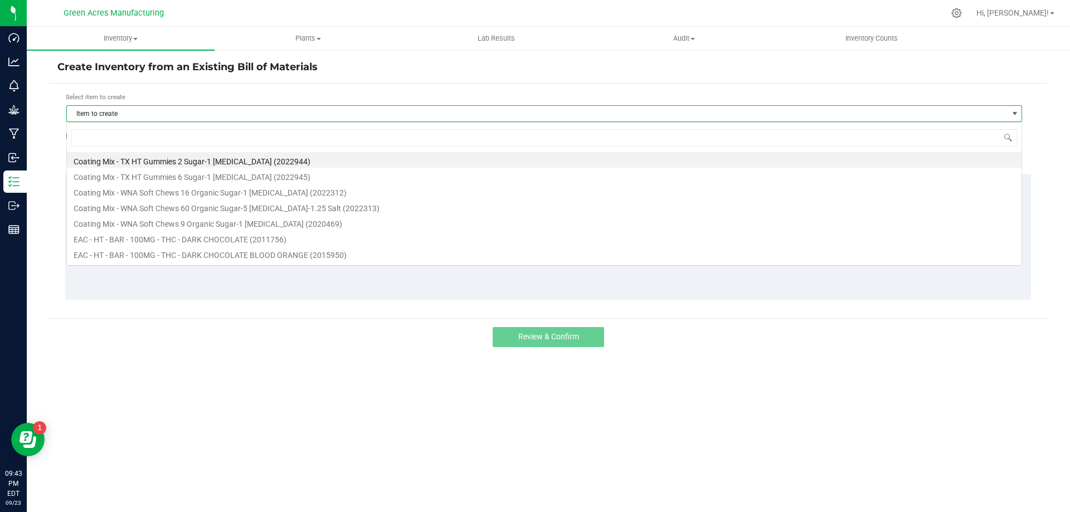
scroll to position [17, 956]
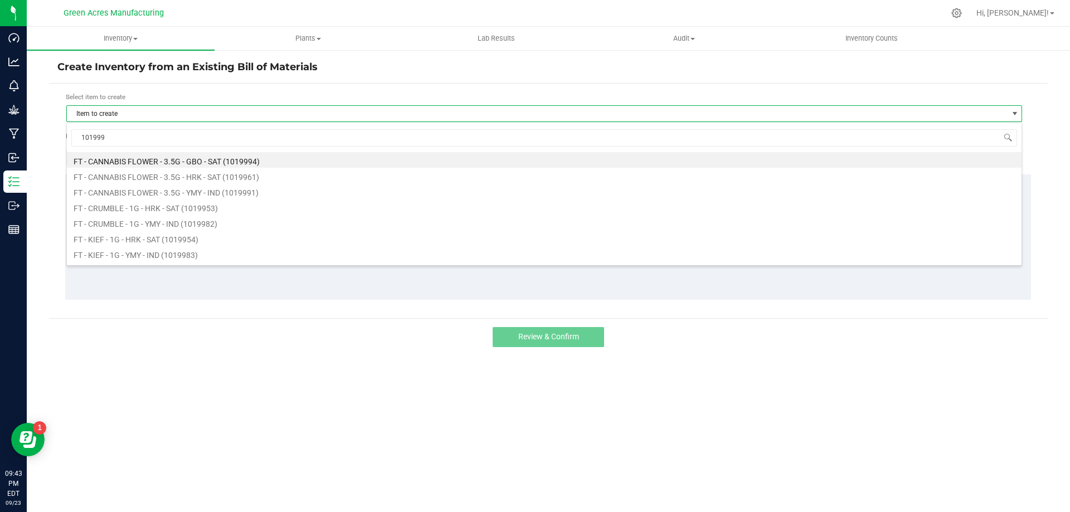
type input "1019994"
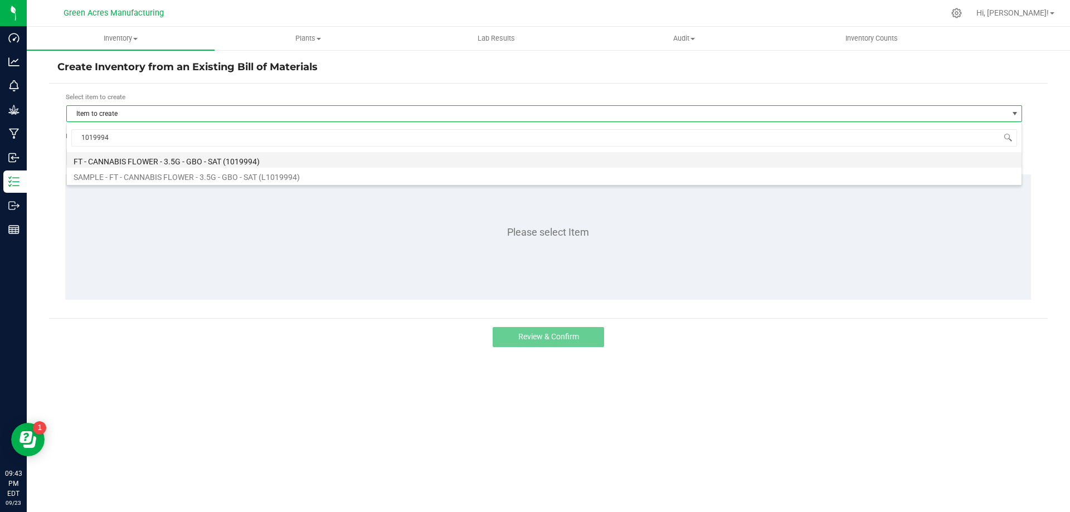
click at [244, 160] on li "FT - CANNABIS FLOWER - 3.5G - GBO - SAT (1019994)" at bounding box center [544, 160] width 955 height 16
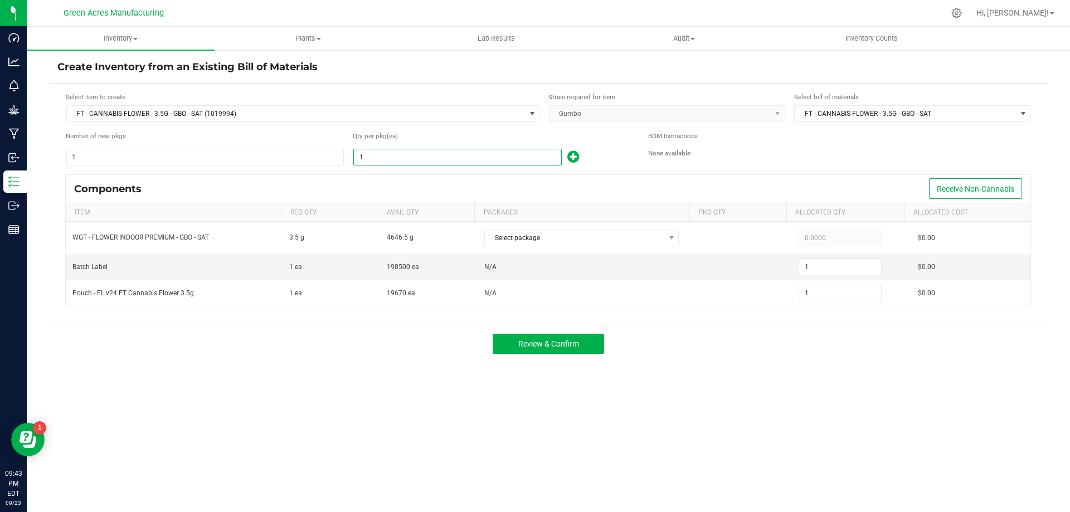
click at [403, 163] on input "1" at bounding box center [457, 157] width 207 height 16
type input "12"
type input "126"
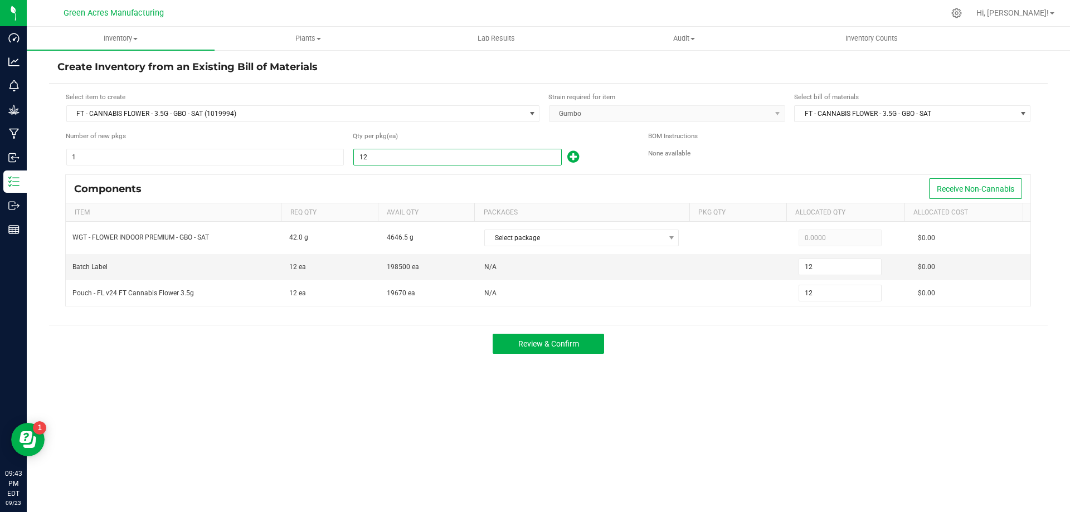
type input "126"
type input "1264"
type input "1,264"
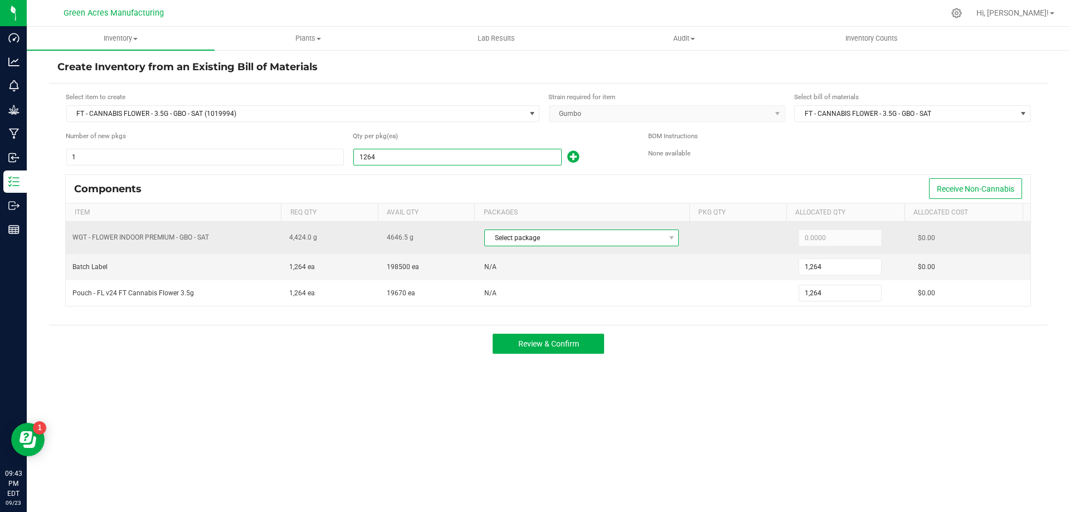
type input "1,264"
click at [522, 245] on span "Select package" at bounding box center [574, 238] width 179 height 16
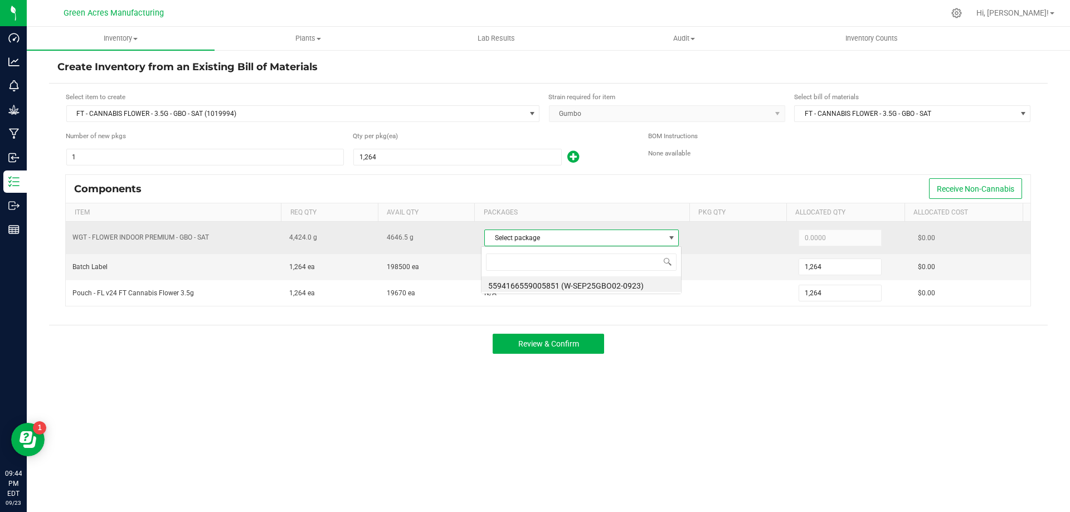
scroll to position [17, 192]
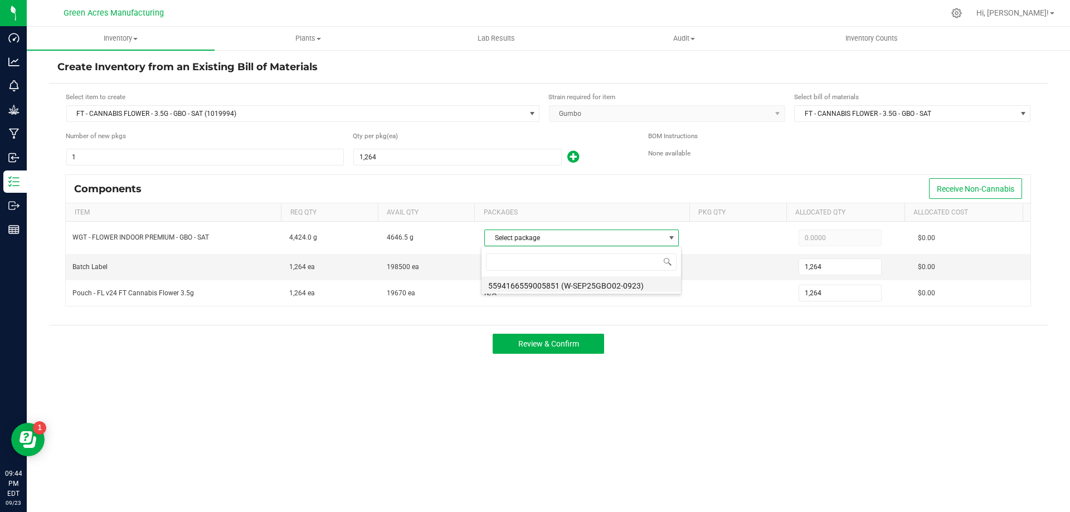
click at [537, 287] on li "5594166559005851 (W-SEP25GBO02-0923)" at bounding box center [582, 284] width 200 height 16
type input "4,424.0000"
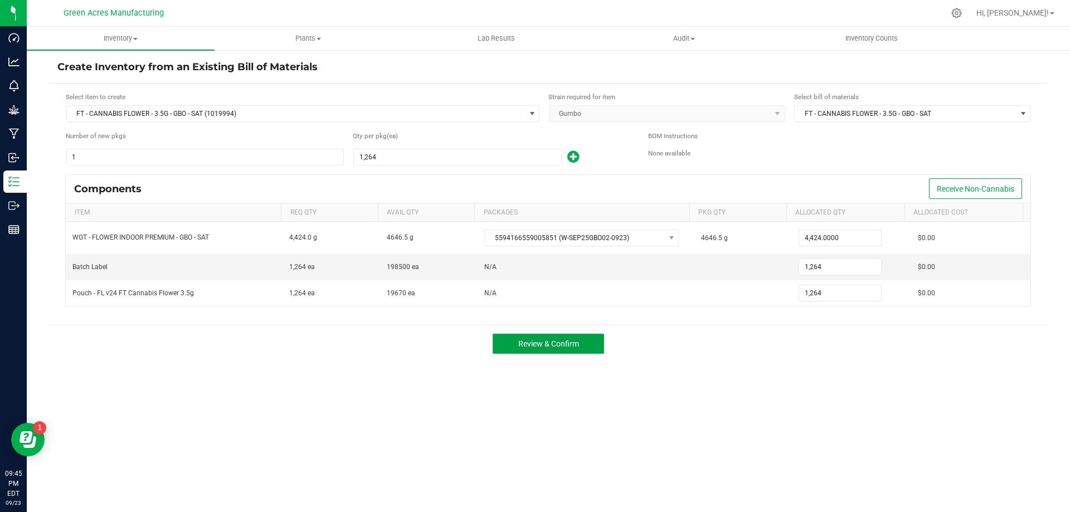
click at [537, 338] on button "Review & Confirm" at bounding box center [548, 344] width 111 height 20
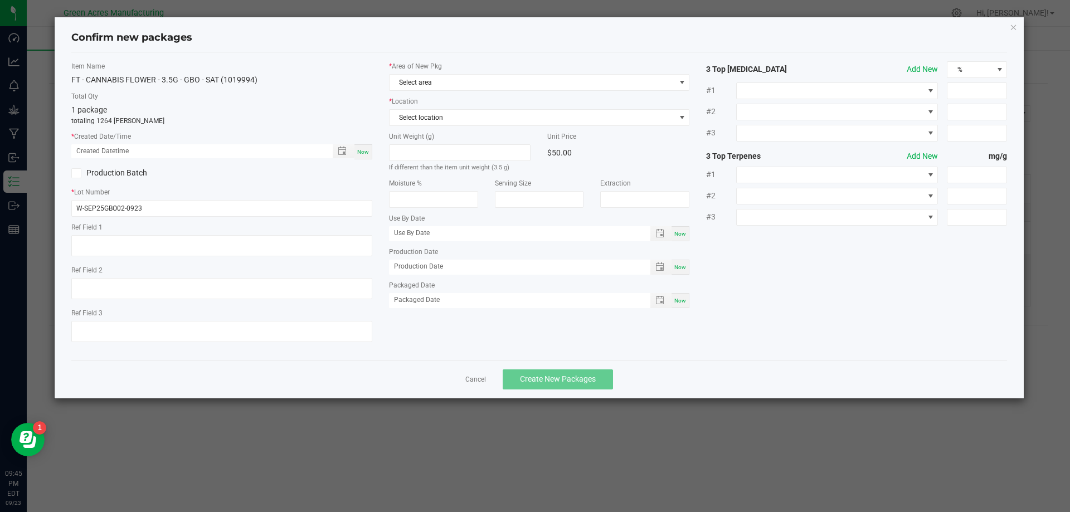
click at [368, 151] on span "Now" at bounding box center [363, 152] width 12 height 6
type input "09/23/2025 09:45 PM"
click at [537, 83] on span "Select area" at bounding box center [533, 83] width 286 height 16
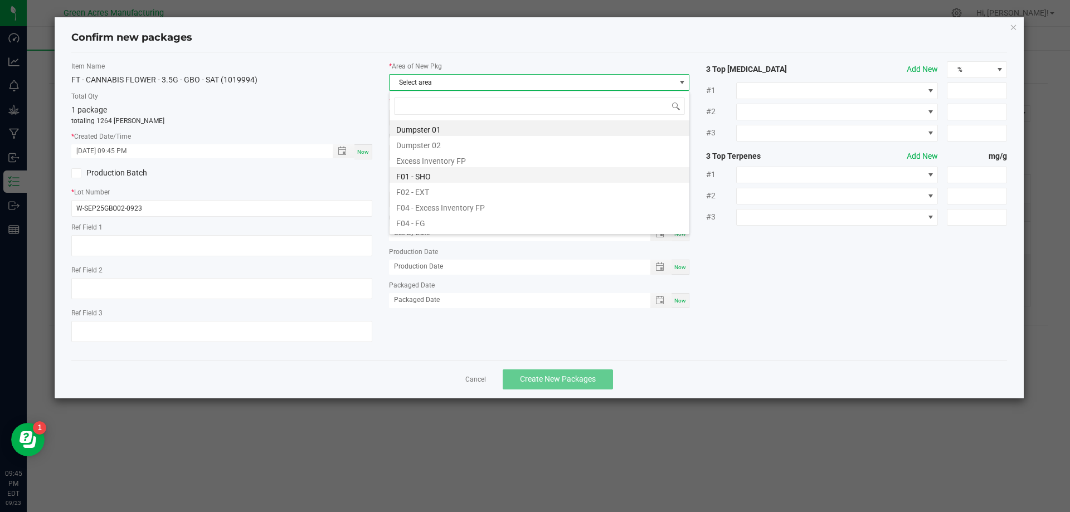
scroll to position [56, 0]
click at [537, 173] on li "F04 - FG" at bounding box center [540, 166] width 300 height 16
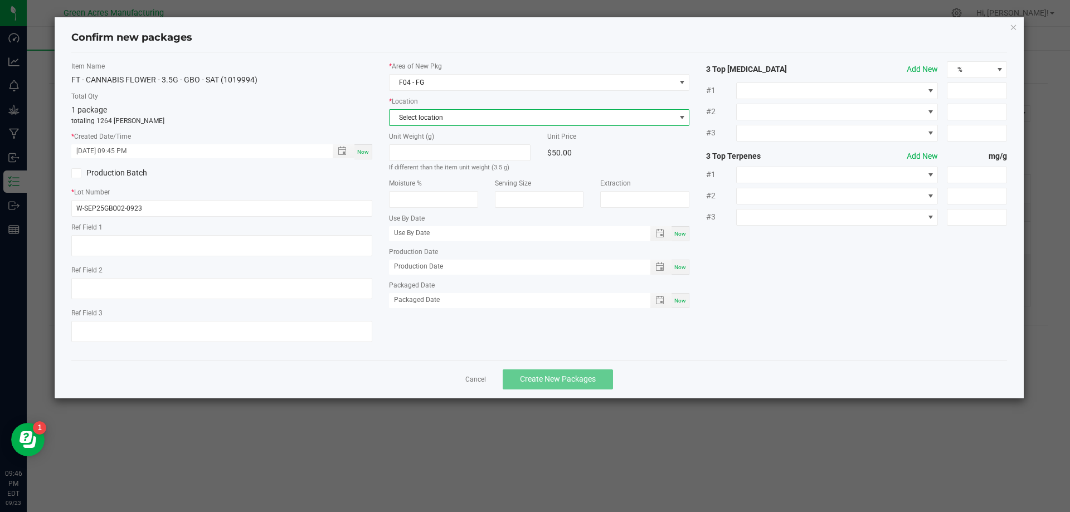
click at [449, 115] on span "Select location" at bounding box center [533, 118] width 286 height 16
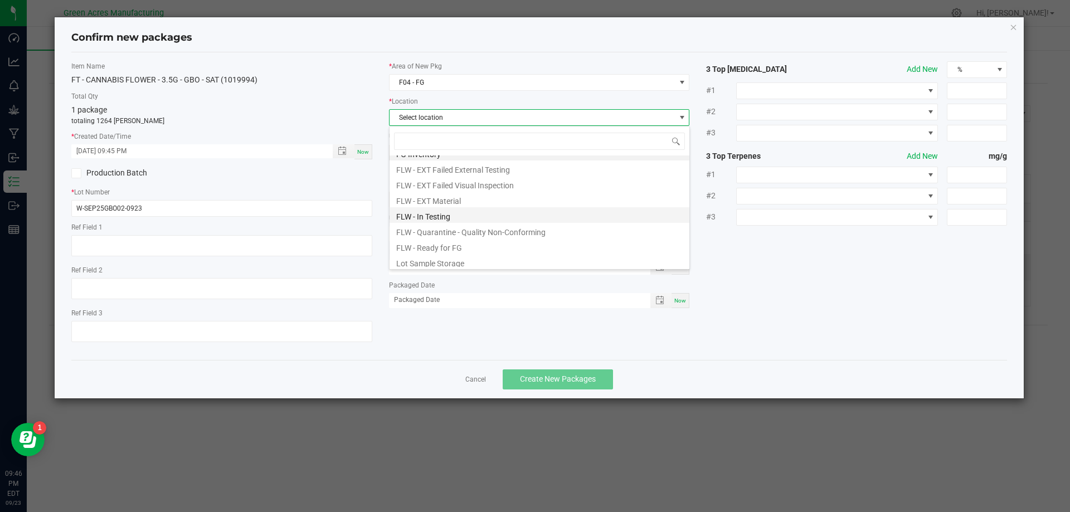
scroll to position [0, 0]
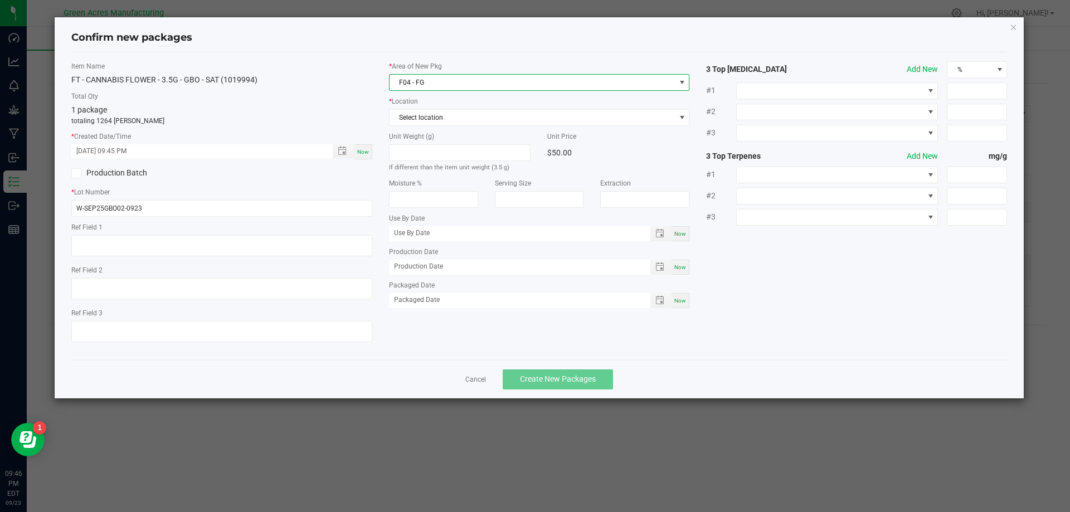
click at [465, 78] on span "F04 - FG" at bounding box center [533, 83] width 286 height 16
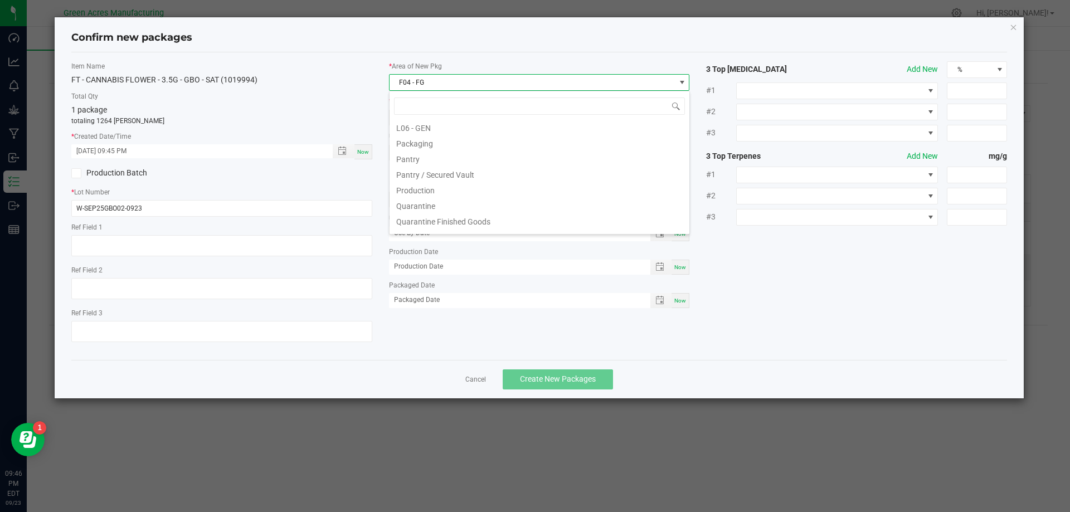
scroll to position [334, 0]
click at [520, 127] on li "Pantry / Secured Vault" at bounding box center [540, 122] width 300 height 16
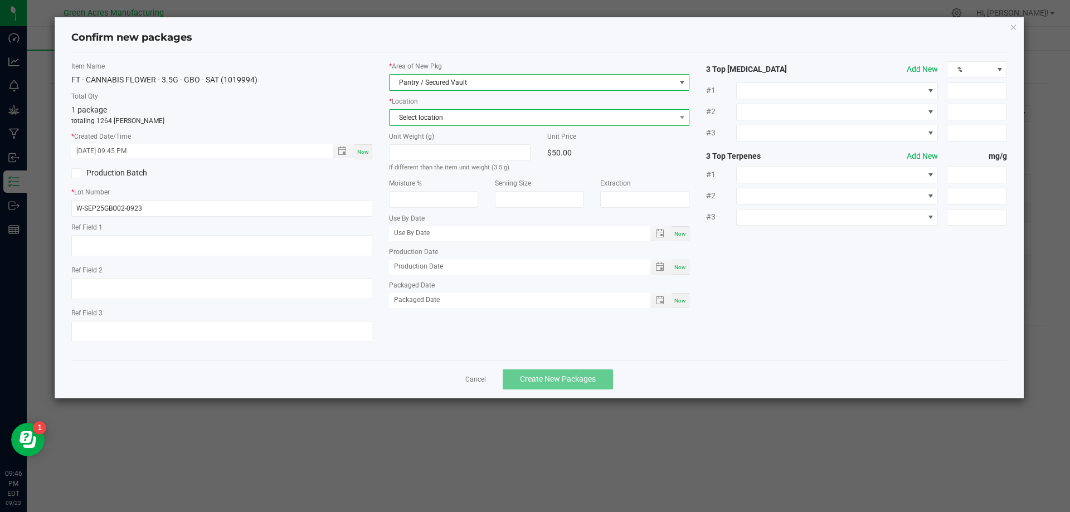
click at [438, 110] on span "Select location" at bounding box center [533, 118] width 286 height 16
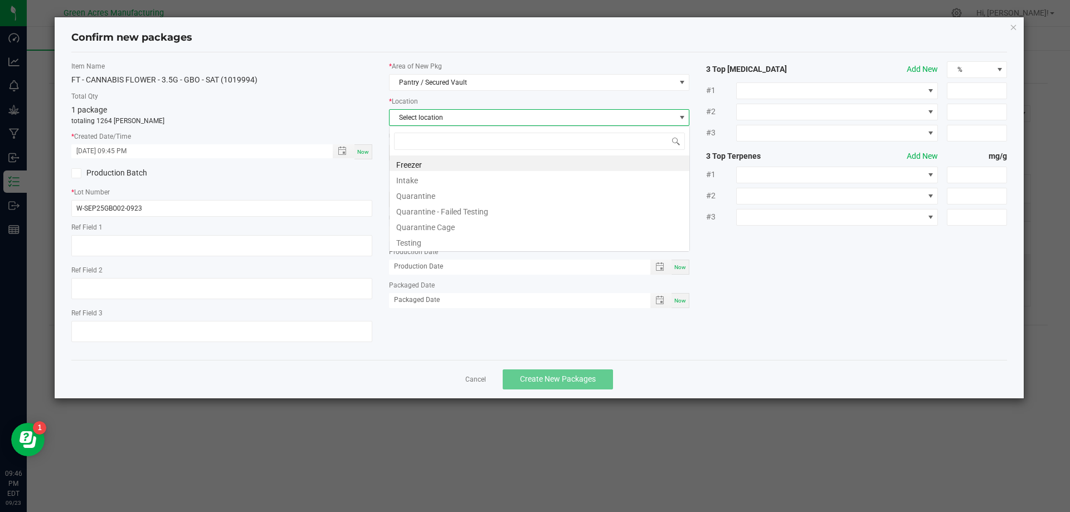
scroll to position [17, 301]
click at [440, 179] on li "Intake" at bounding box center [540, 179] width 300 height 16
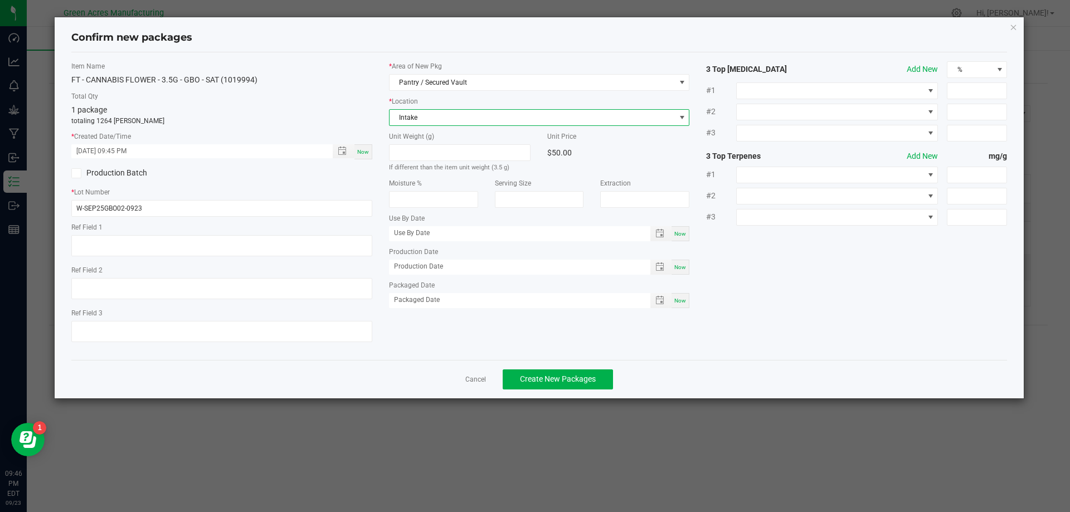
click at [362, 182] on div "Item Name FT - CANNABIS FLOWER - 3.5G - GBO - SAT (1019994) Total Qty 1 package…" at bounding box center [222, 206] width 318 height 290
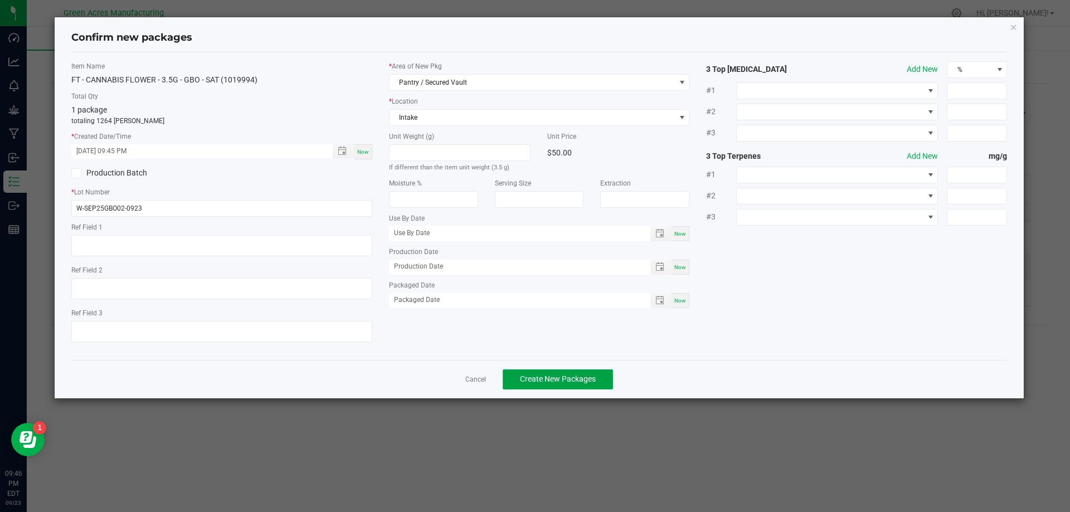
click at [537, 383] on span "Create New Packages" at bounding box center [558, 379] width 76 height 9
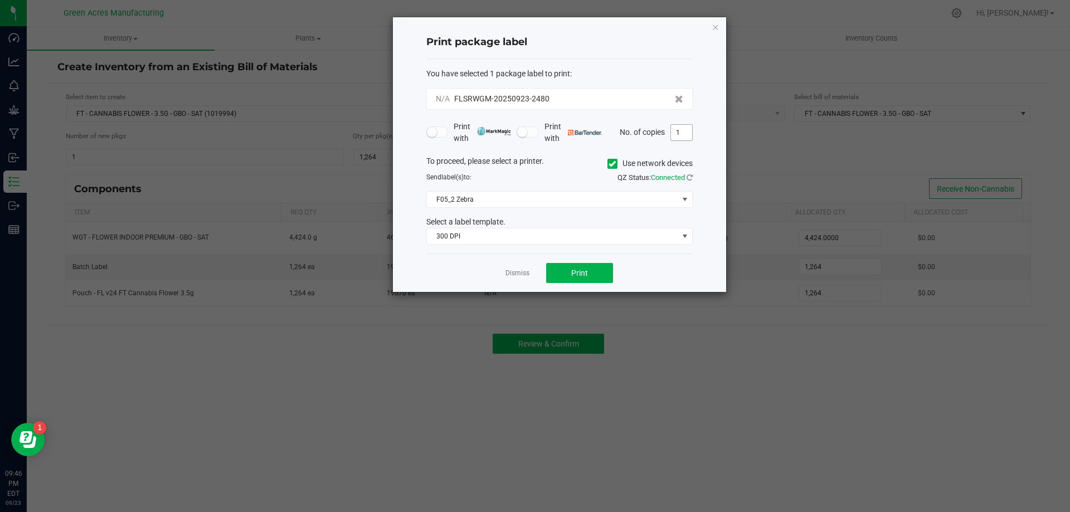
click at [537, 137] on input "1" at bounding box center [681, 133] width 21 height 16
type input "2"
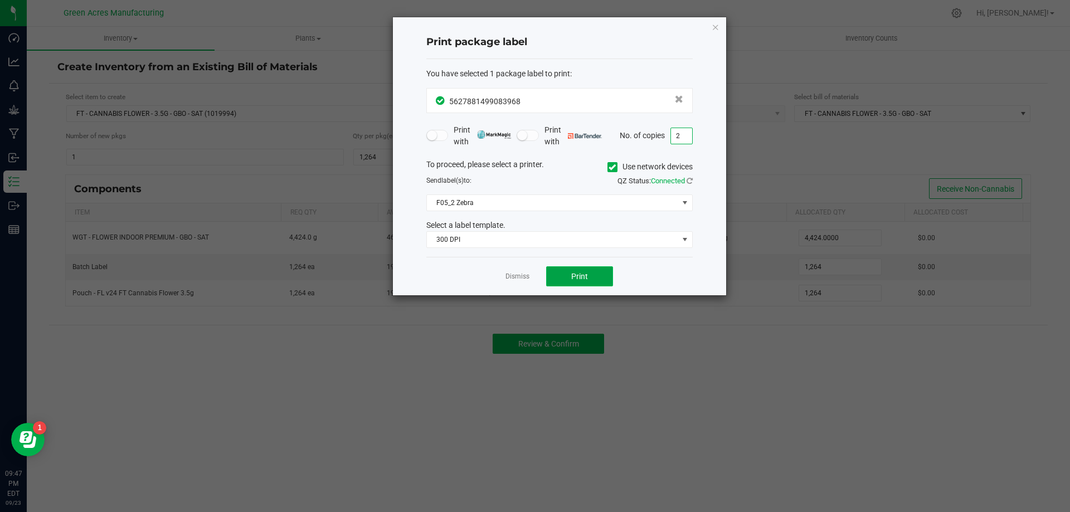
click at [537, 269] on button "Print" at bounding box center [579, 276] width 67 height 20
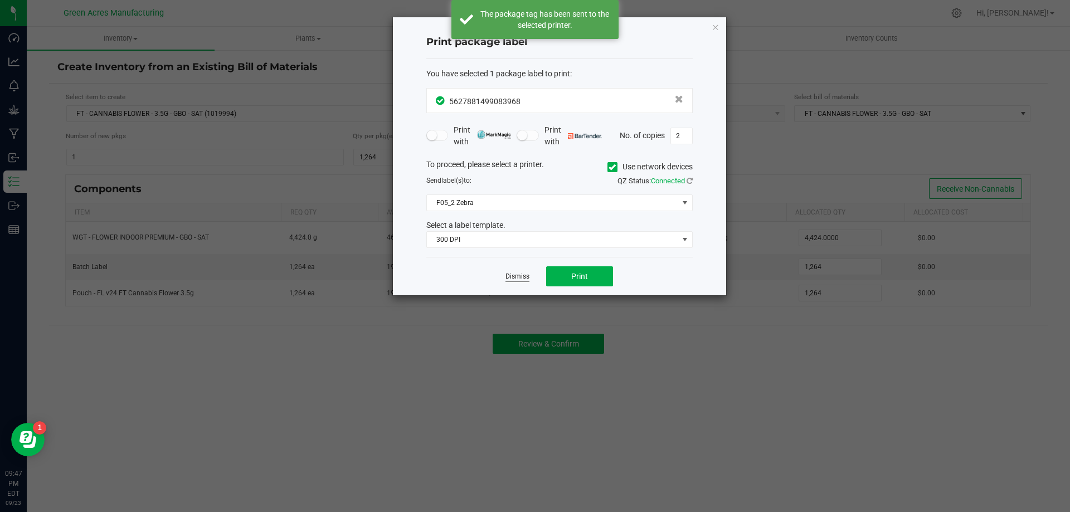
click at [514, 278] on link "Dismiss" at bounding box center [517, 276] width 24 height 9
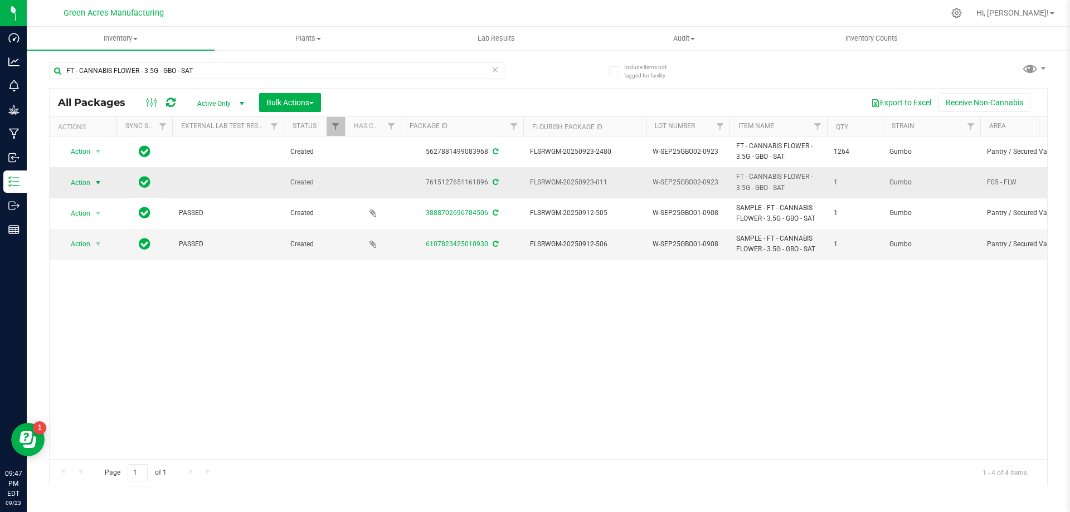
click at [100, 179] on span "select" at bounding box center [98, 182] width 9 height 9
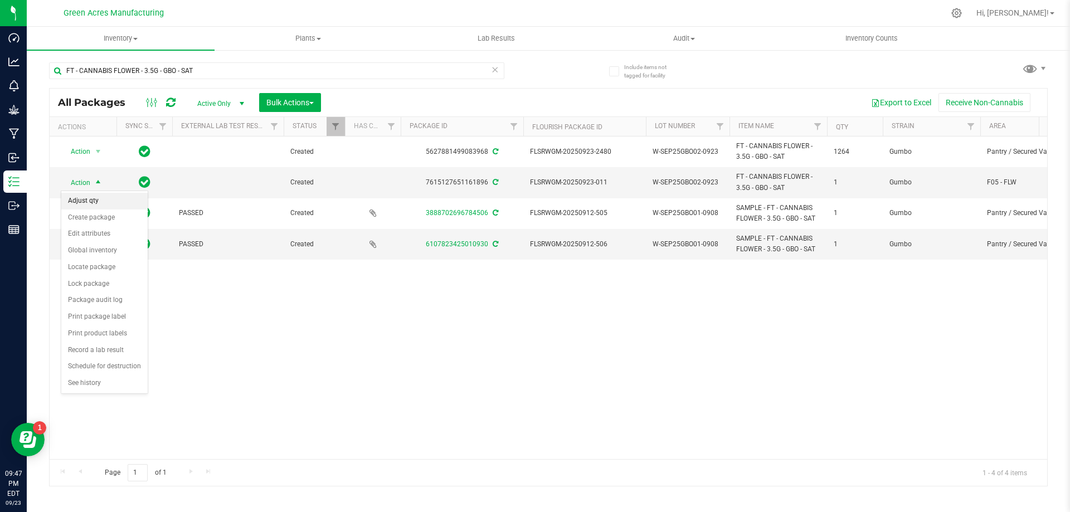
click at [103, 195] on li "Adjust qty" at bounding box center [104, 201] width 86 height 17
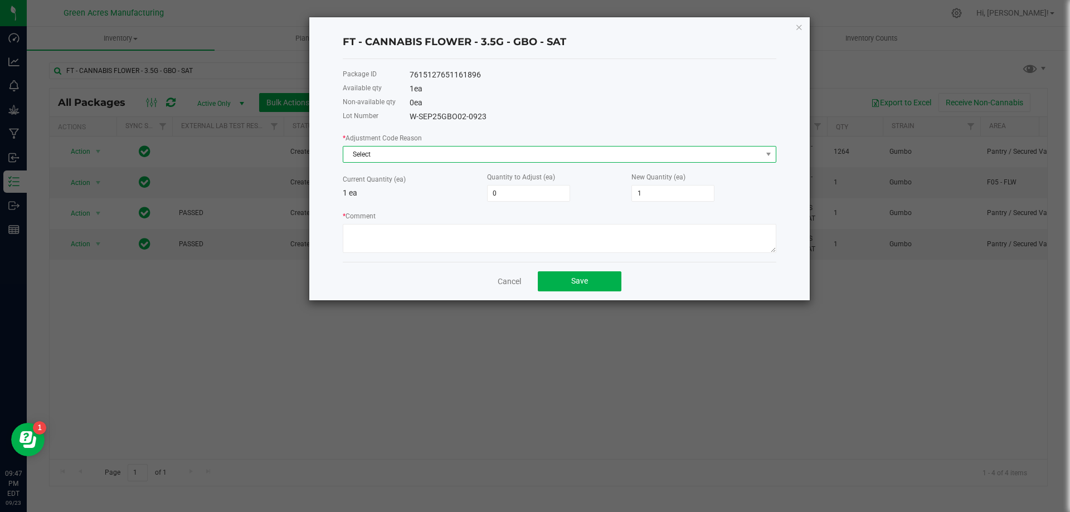
click at [413, 158] on span "Select" at bounding box center [552, 155] width 419 height 16
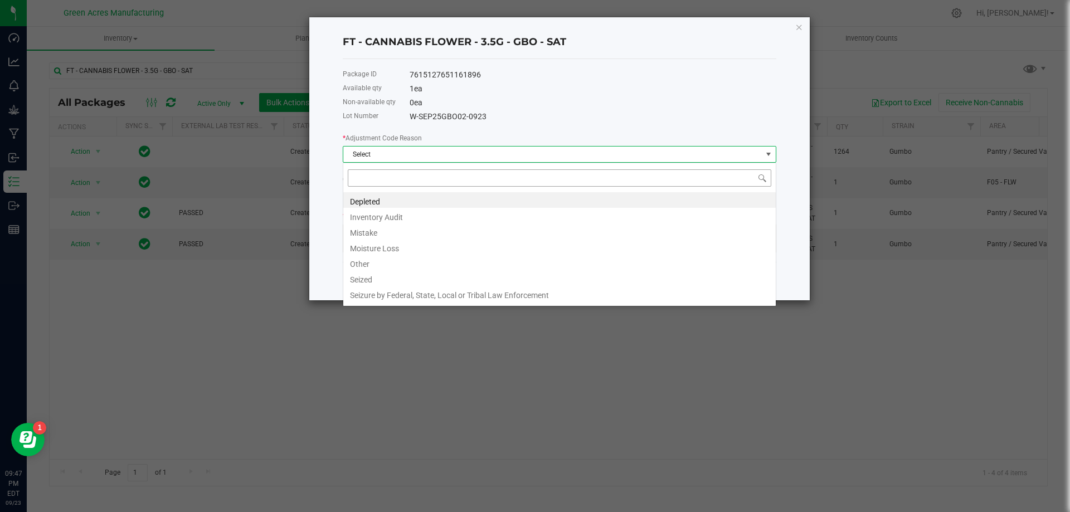
scroll to position [17, 434]
click at [374, 194] on li "Depleted" at bounding box center [559, 200] width 432 height 16
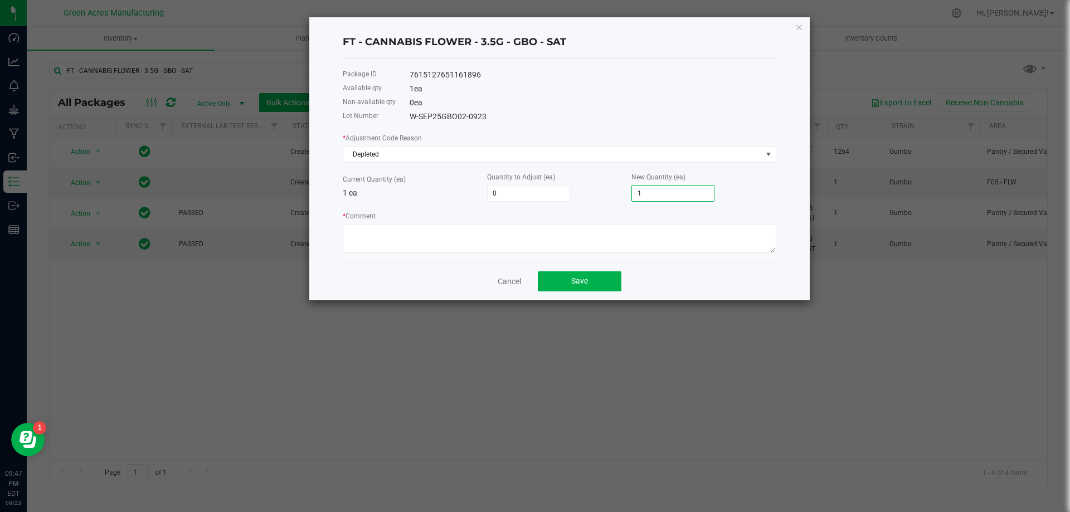
click at [537, 194] on input "1" at bounding box center [673, 194] width 82 height 16
type input "-1"
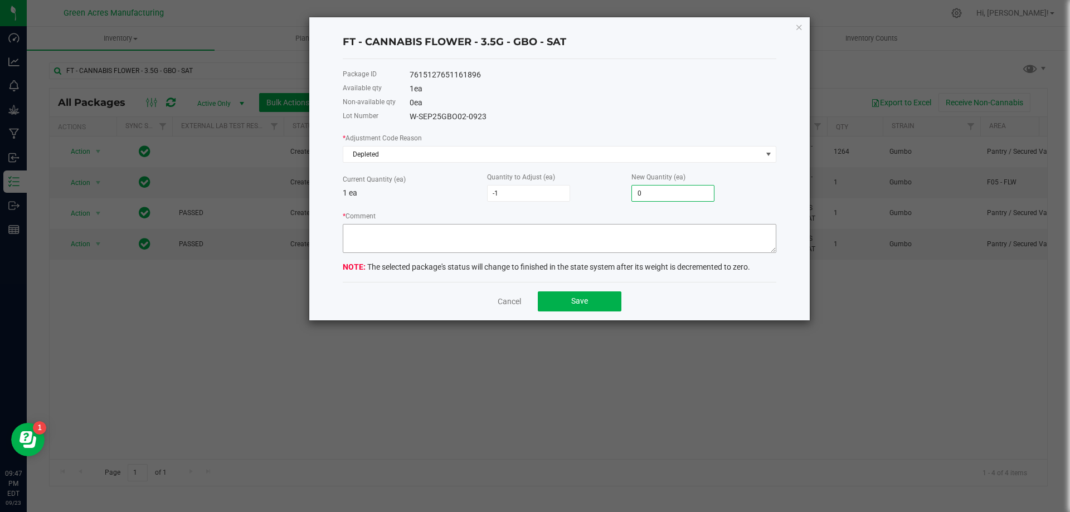
type input "0"
click at [537, 236] on textarea "* Comment" at bounding box center [560, 238] width 434 height 29
type textarea "Zeroing out 1 of 1 package."
click at [537, 292] on button "Save" at bounding box center [580, 301] width 84 height 20
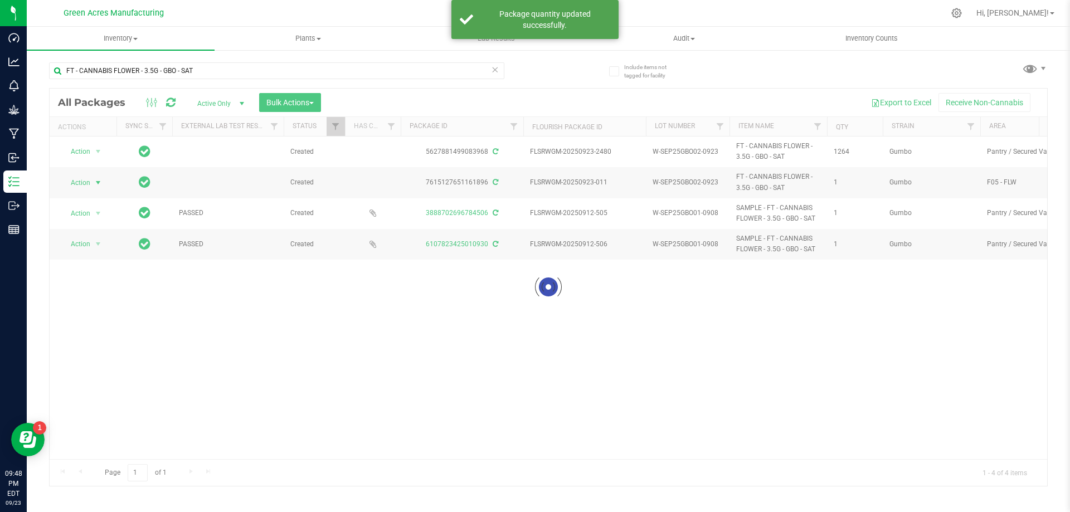
click at [498, 70] on icon at bounding box center [495, 68] width 8 height 13
click at [464, 79] on div at bounding box center [276, 75] width 455 height 26
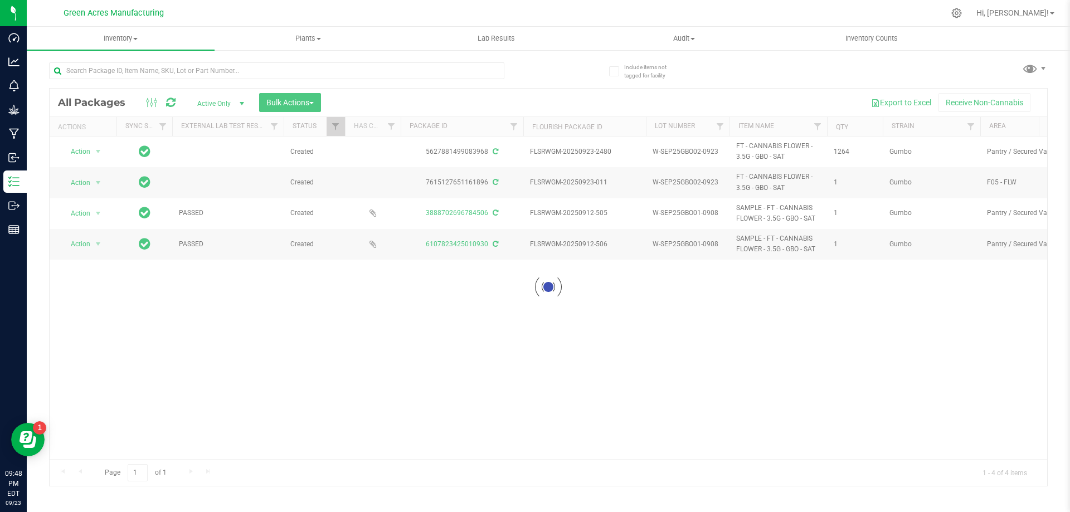
click at [470, 58] on div at bounding box center [298, 70] width 499 height 36
click at [470, 72] on input "text" at bounding box center [276, 70] width 455 height 17
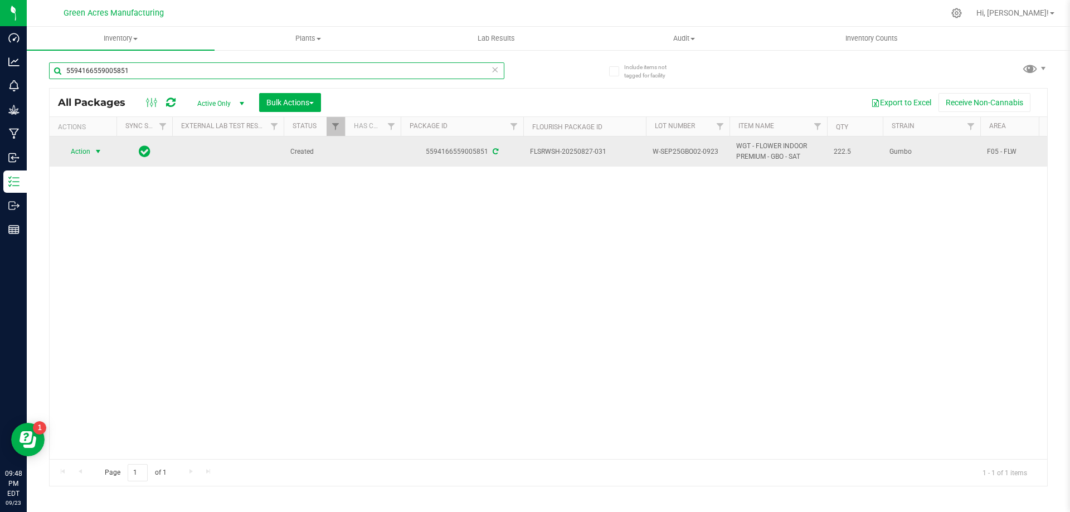
type input "5594166559005851"
click at [85, 144] on span "Action" at bounding box center [76, 152] width 30 height 16
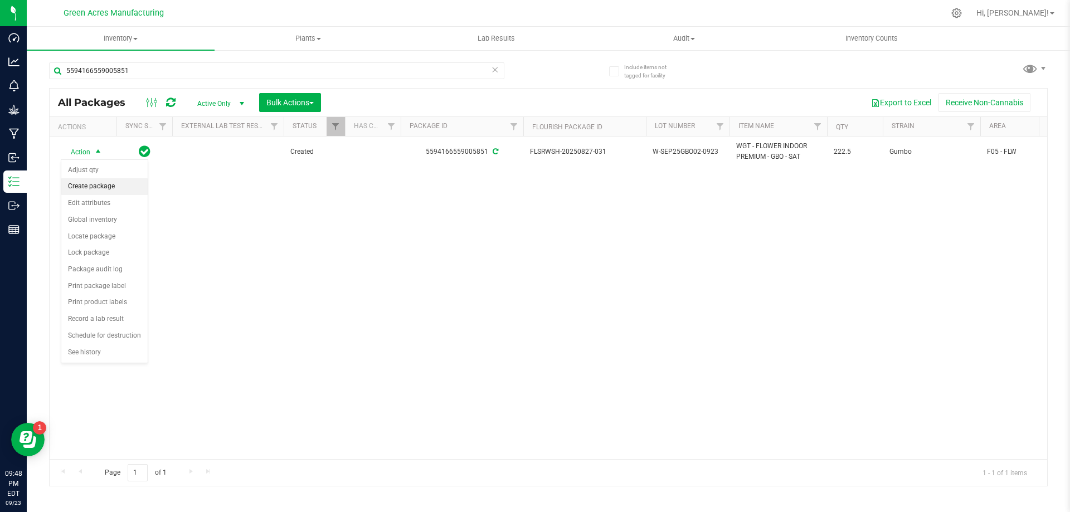
click at [111, 183] on li "Create package" at bounding box center [104, 186] width 86 height 17
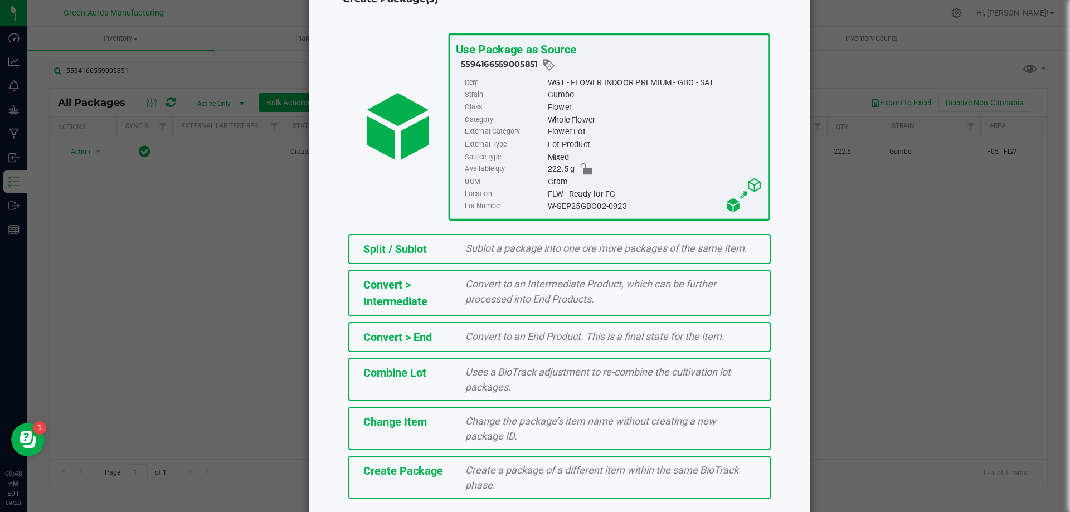
scroll to position [80, 0]
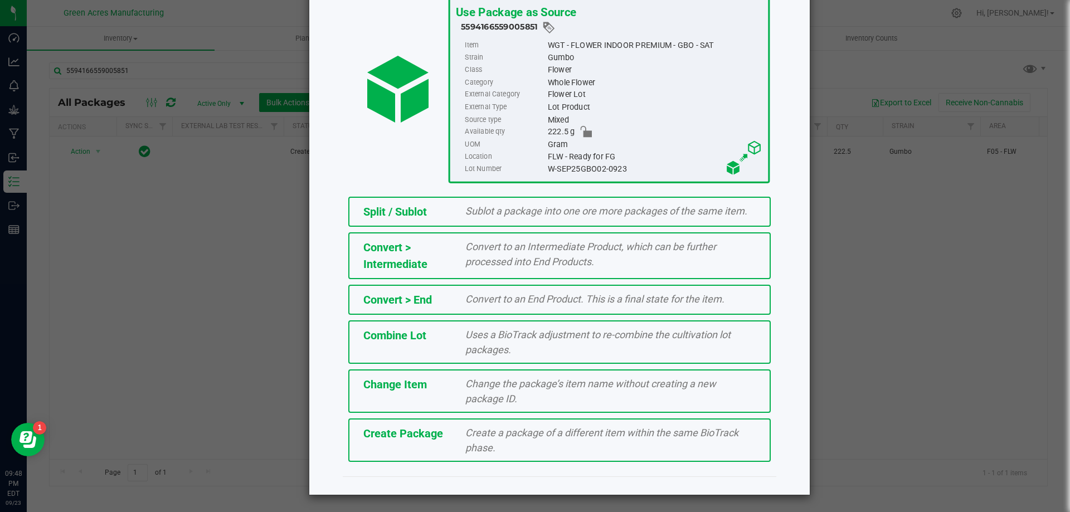
click at [523, 454] on div "Create a package of a different item within the same BioTrack phase." at bounding box center [610, 440] width 307 height 30
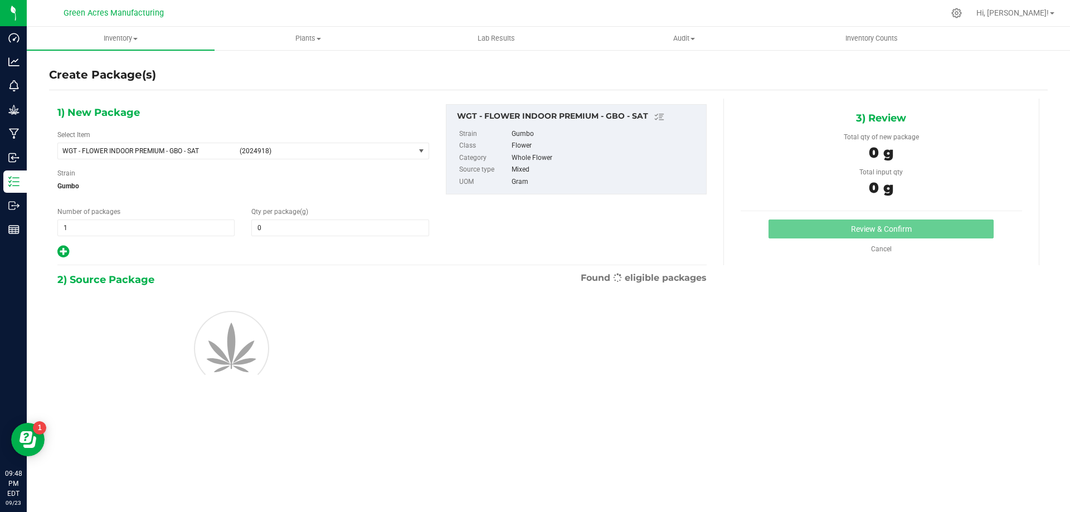
type input "0.0000"
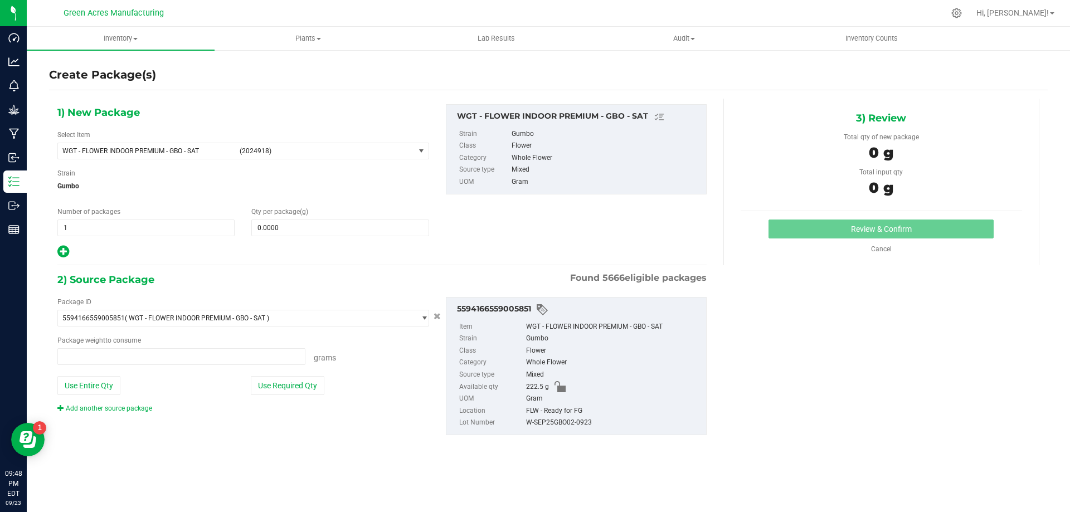
type input "0.0000 g"
click at [295, 232] on span at bounding box center [339, 228] width 177 height 17
type input "65"
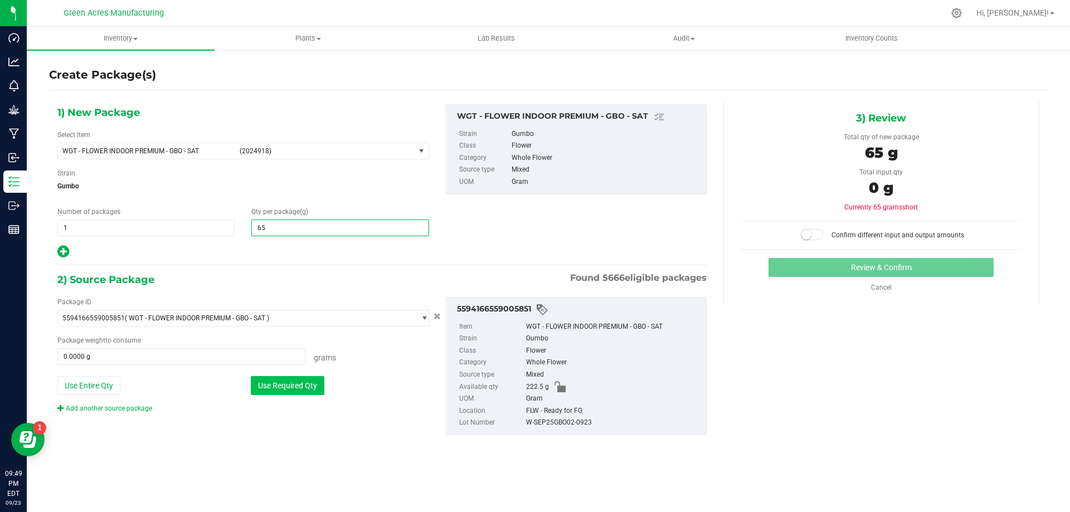
type input "65.0000"
click at [312, 385] on button "Use Required Qty" at bounding box center [288, 385] width 74 height 19
type input "65.0000 g"
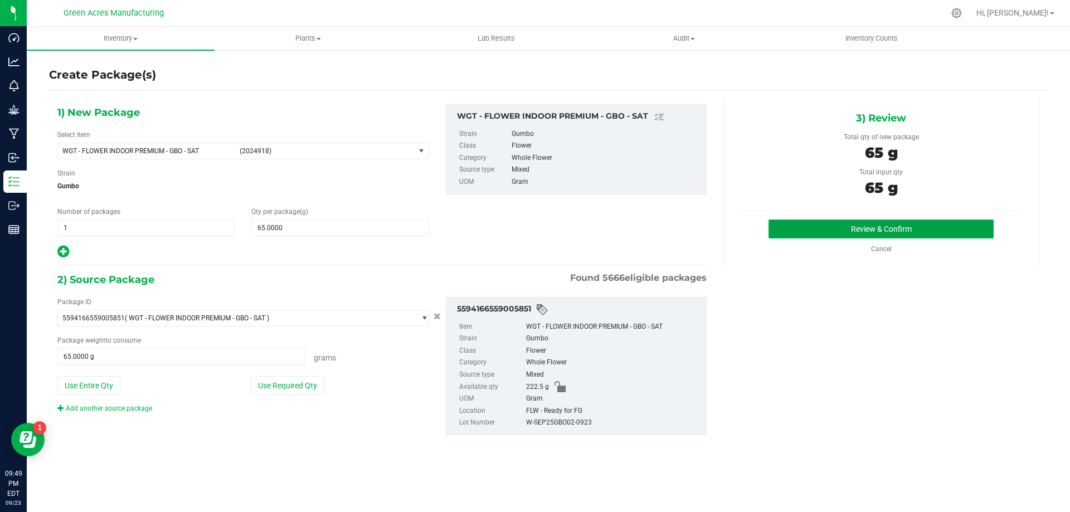
click at [537, 227] on button "Review & Confirm" at bounding box center [881, 229] width 225 height 19
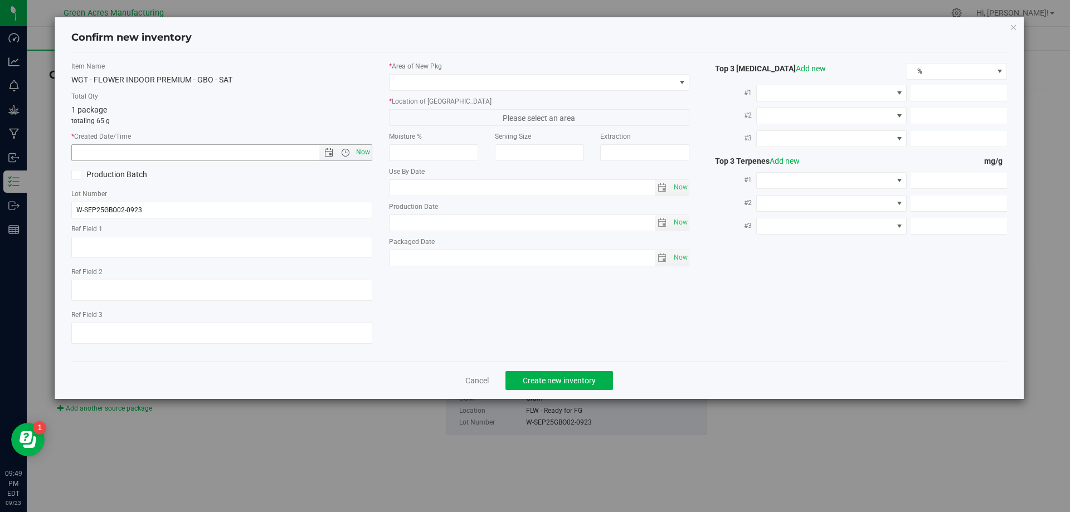
click at [364, 150] on span "Now" at bounding box center [362, 152] width 19 height 16
type input "9/23/2025 9:49 PM"
click at [462, 79] on span at bounding box center [533, 83] width 286 height 16
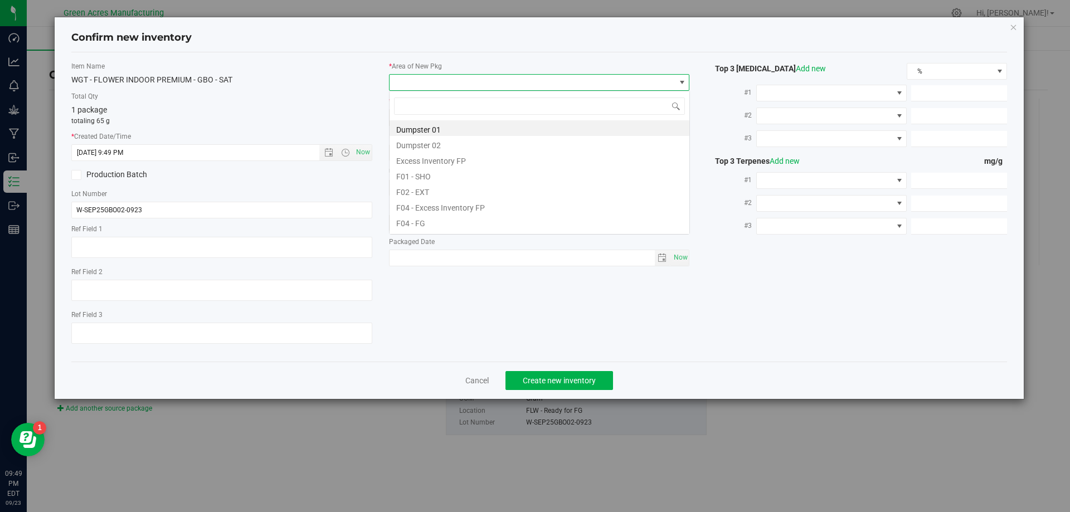
scroll to position [17, 301]
click at [426, 225] on li "F04 - FG" at bounding box center [540, 222] width 300 height 16
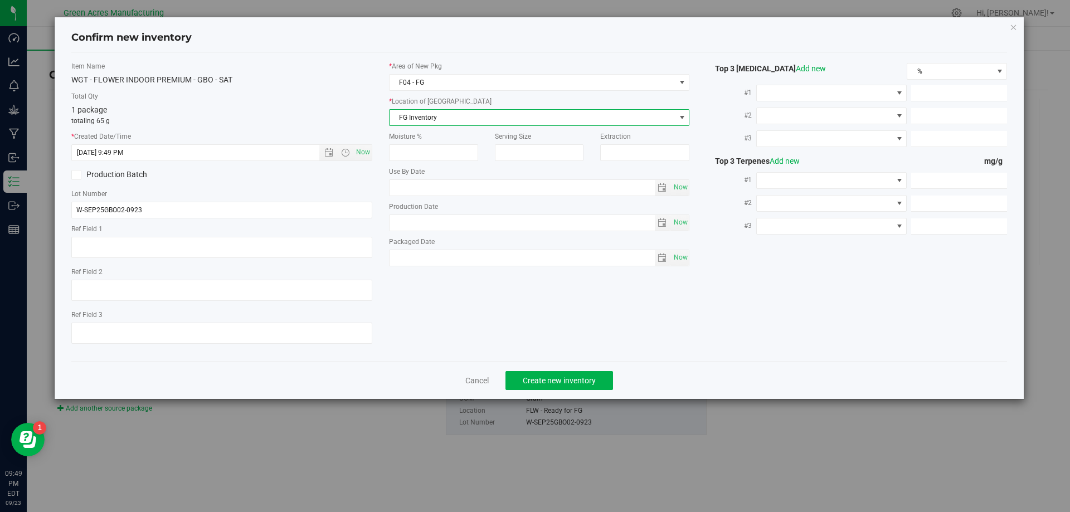
click at [470, 119] on span "FG Inventory" at bounding box center [533, 118] width 286 height 16
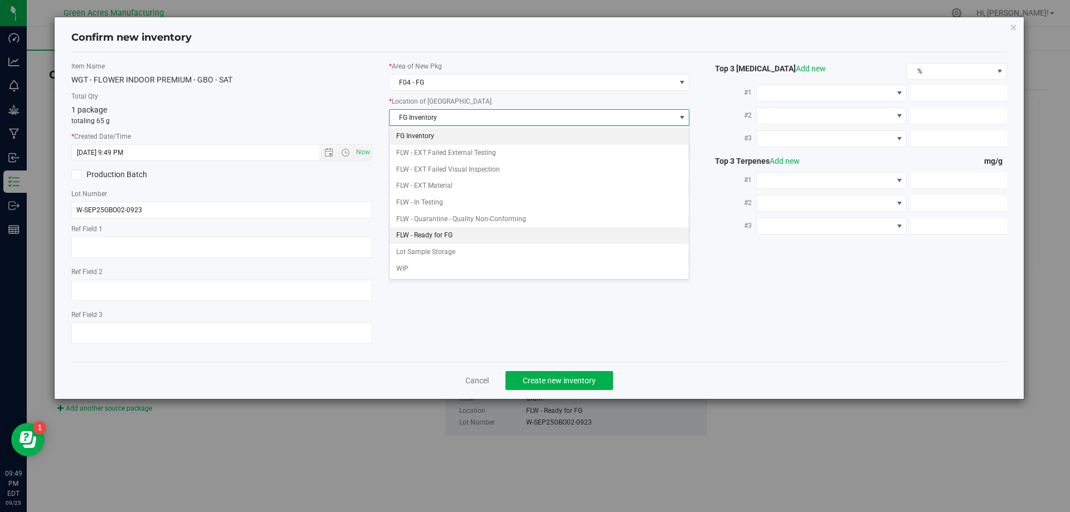
click at [470, 236] on li "FLW - Ready for FG" at bounding box center [540, 235] width 300 height 17
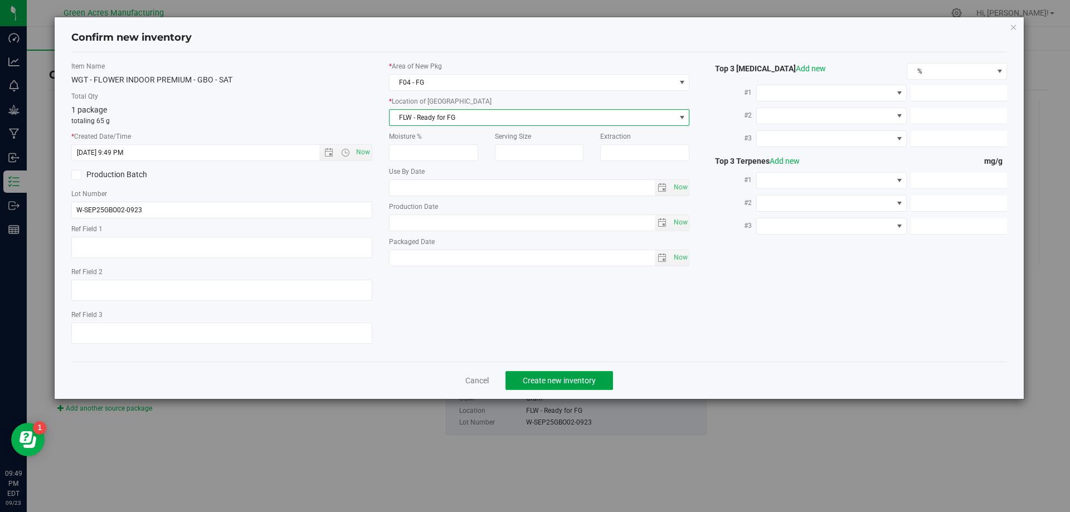
click at [537, 373] on button "Create new inventory" at bounding box center [559, 380] width 108 height 19
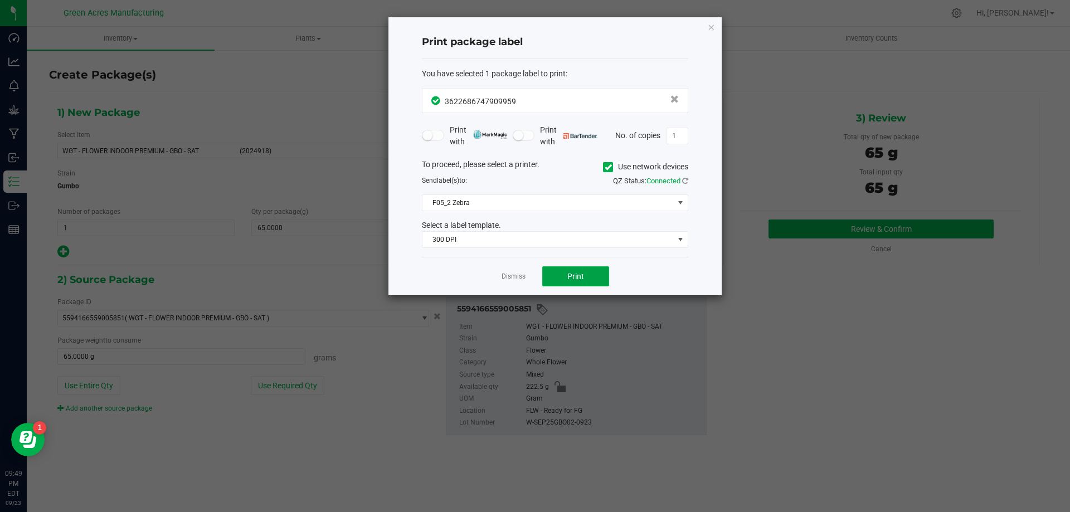
click at [537, 275] on span "Print" at bounding box center [575, 276] width 17 height 9
click at [516, 274] on link "Dismiss" at bounding box center [514, 276] width 24 height 9
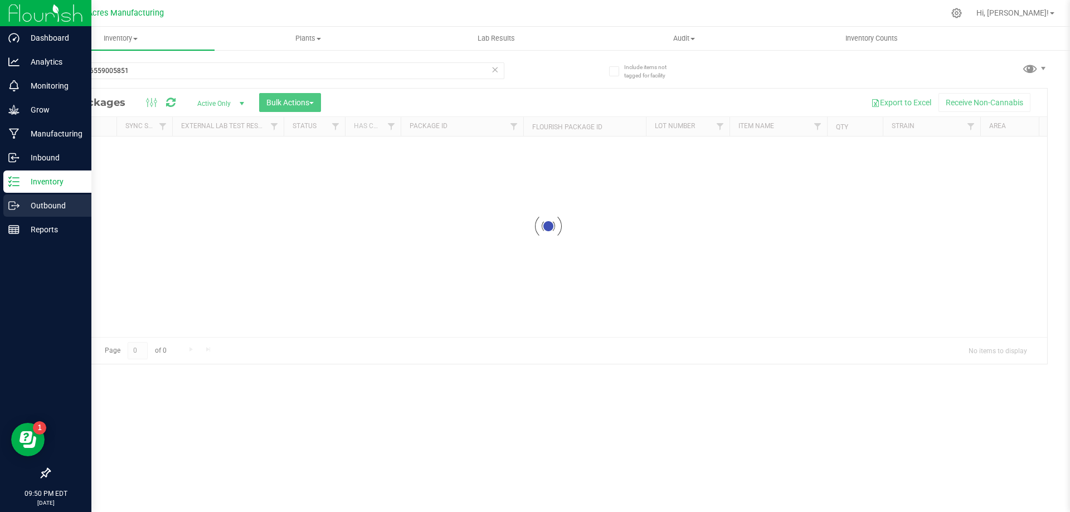
click at [53, 210] on p "Outbound" at bounding box center [53, 205] width 67 height 13
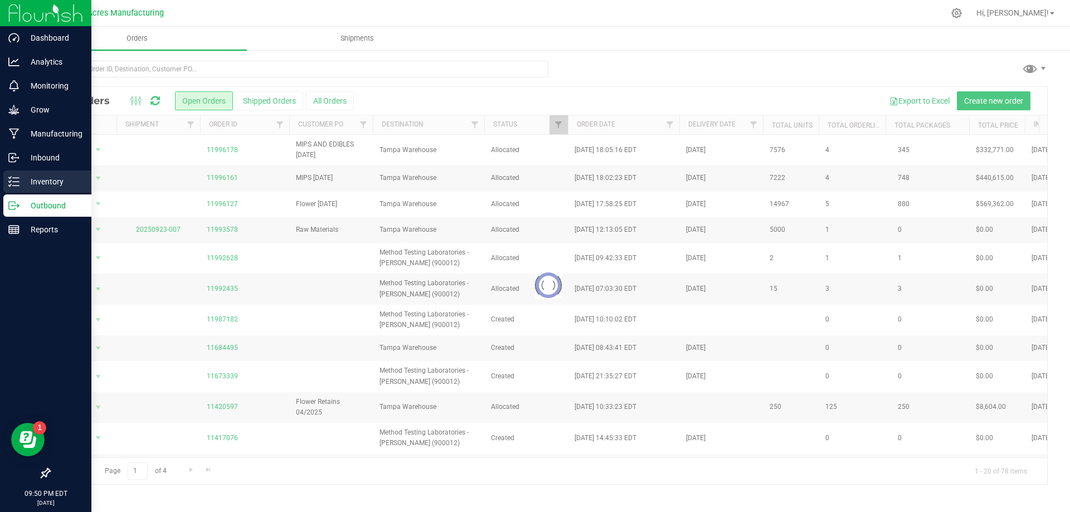
click at [56, 187] on p "Inventory" at bounding box center [53, 181] width 67 height 13
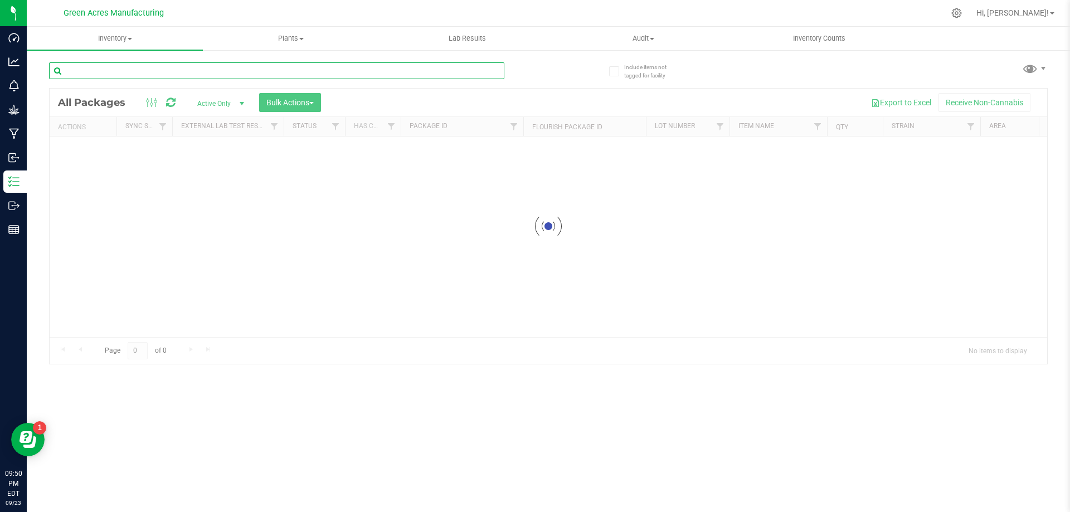
click at [251, 74] on input "text" at bounding box center [276, 70] width 455 height 17
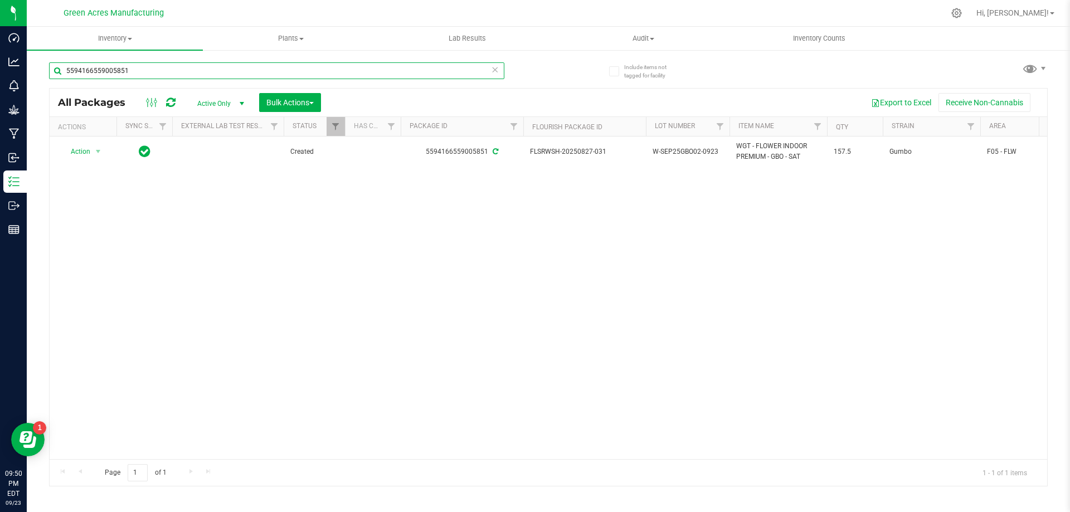
type input "5594166559005851"
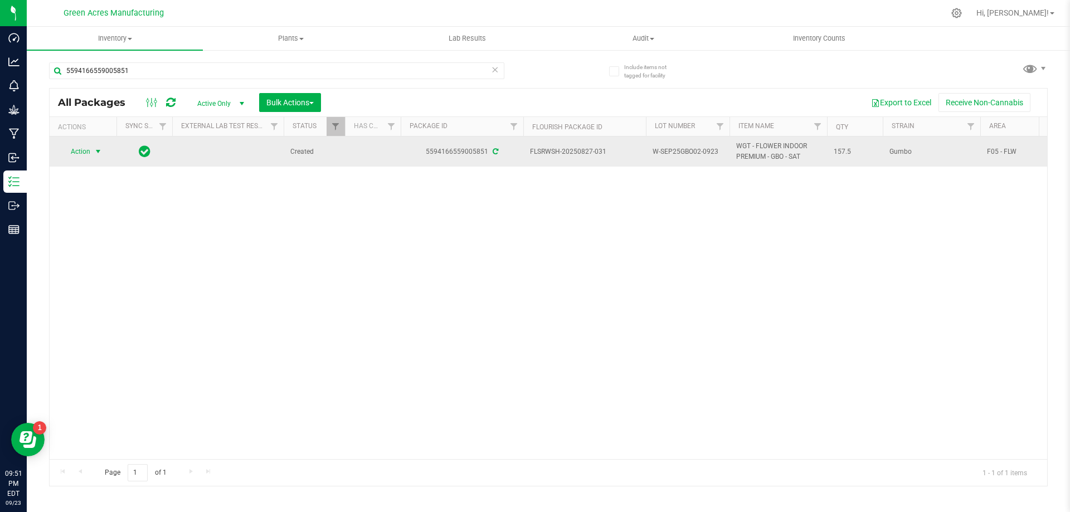
click at [91, 157] on span "select" at bounding box center [98, 152] width 14 height 16
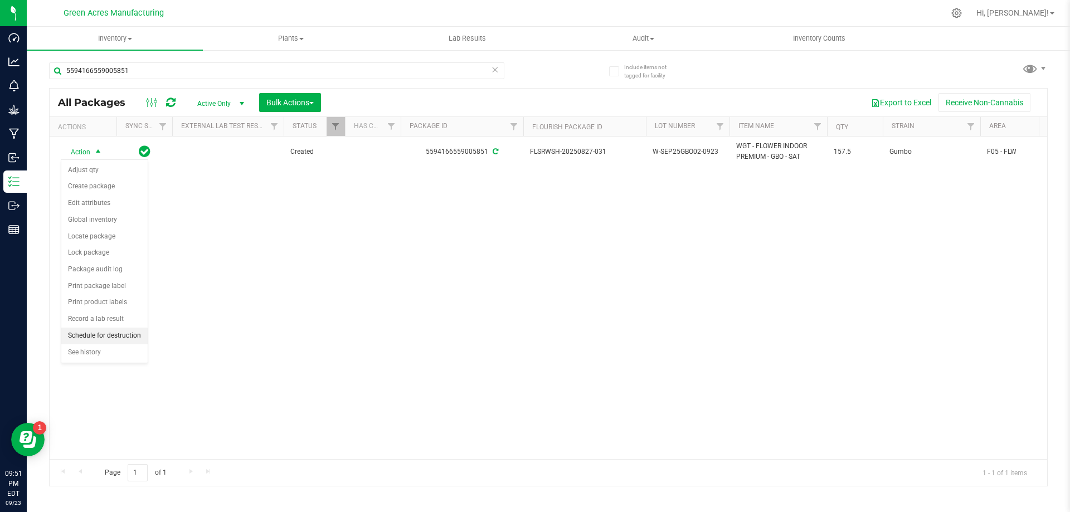
click at [136, 343] on li "Schedule for destruction" at bounding box center [104, 336] width 86 height 17
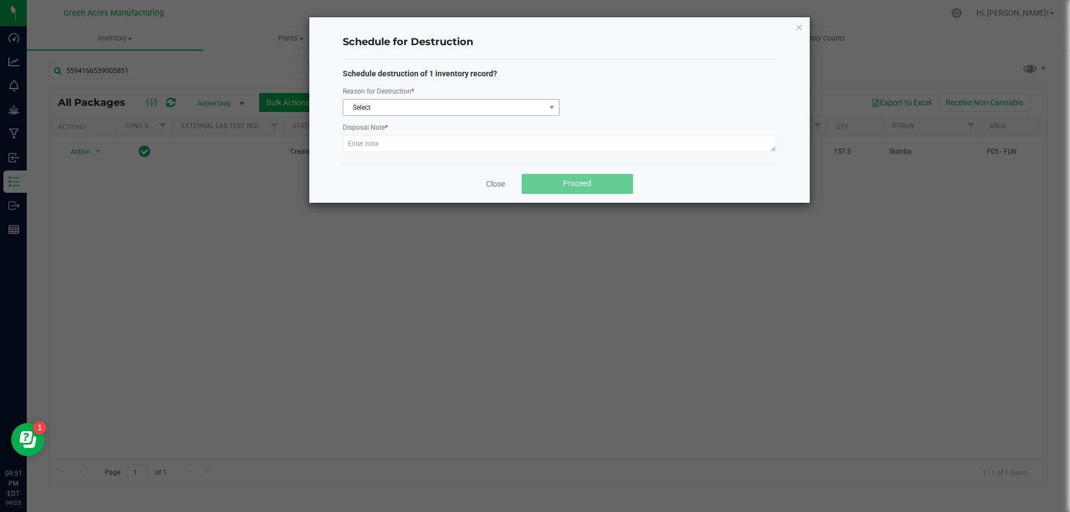
drag, startPoint x: 541, startPoint y: 119, endPoint x: 537, endPoint y: 114, distance: 6.5
click at [537, 116] on div "Schedule destruction of 1 inventory record? Reason for Destruction * Select Dis…" at bounding box center [560, 111] width 434 height 87
click at [537, 114] on span "Select" at bounding box center [444, 108] width 202 height 16
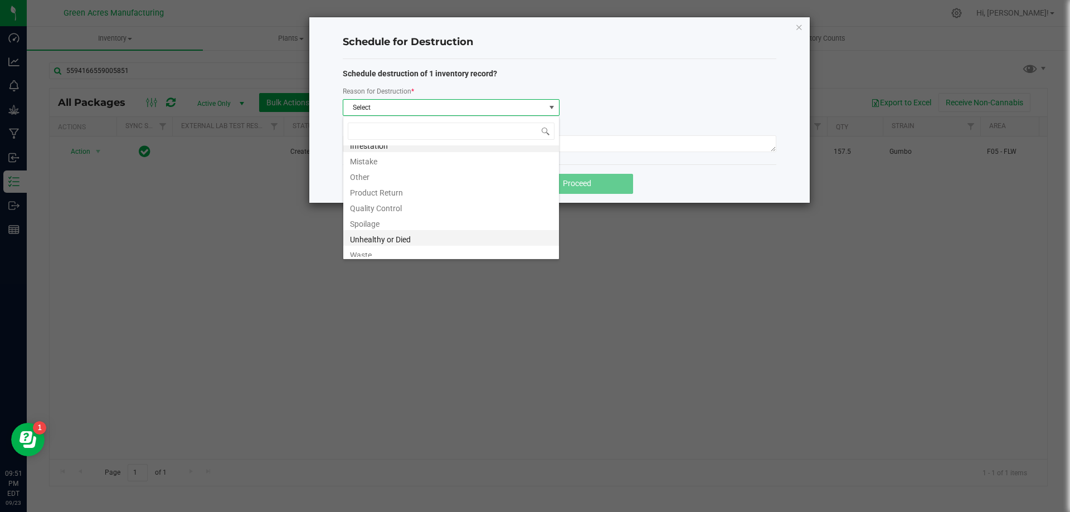
scroll to position [13, 0]
drag, startPoint x: 412, startPoint y: 251, endPoint x: 412, endPoint y: 244, distance: 6.7
click at [412, 251] on li "Waste" at bounding box center [451, 249] width 216 height 16
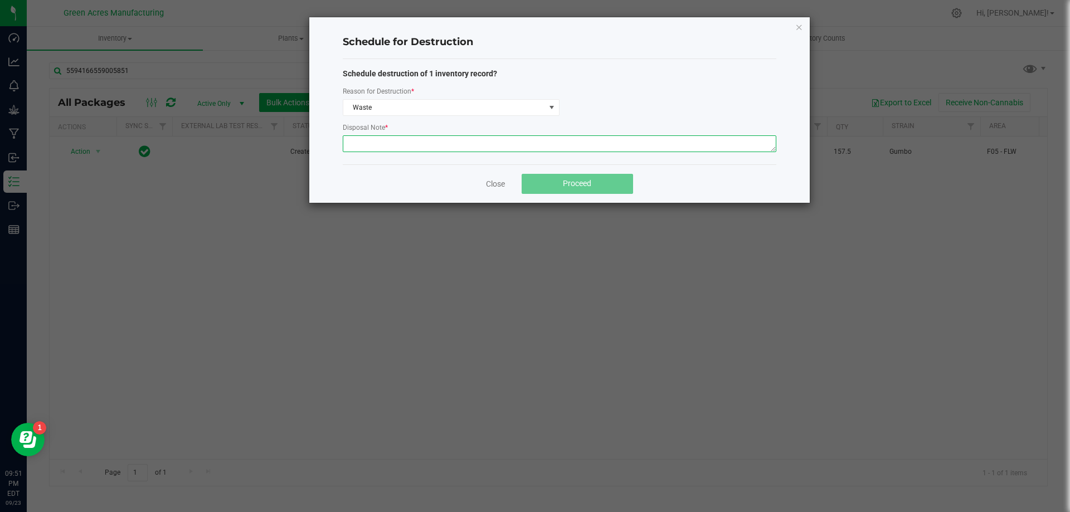
click at [425, 147] on textarea at bounding box center [560, 143] width 434 height 17
paste textarea "WASTE FROM WHOLE FLOWER PACKING PROCESS"
type textarea "WASTE FROM WHOLE FLOWER PACKING PROCESS"
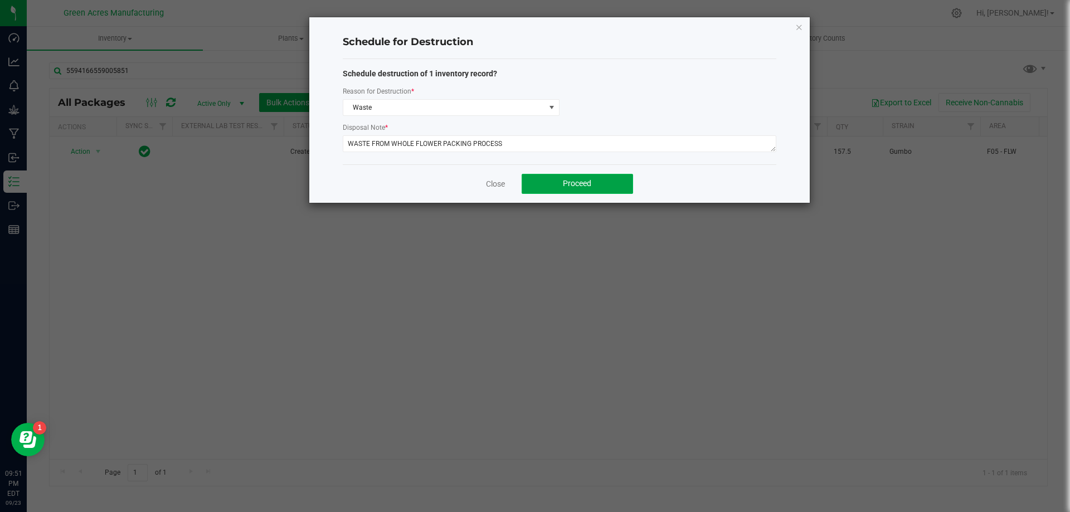
click at [537, 186] on button "Proceed" at bounding box center [577, 184] width 111 height 20
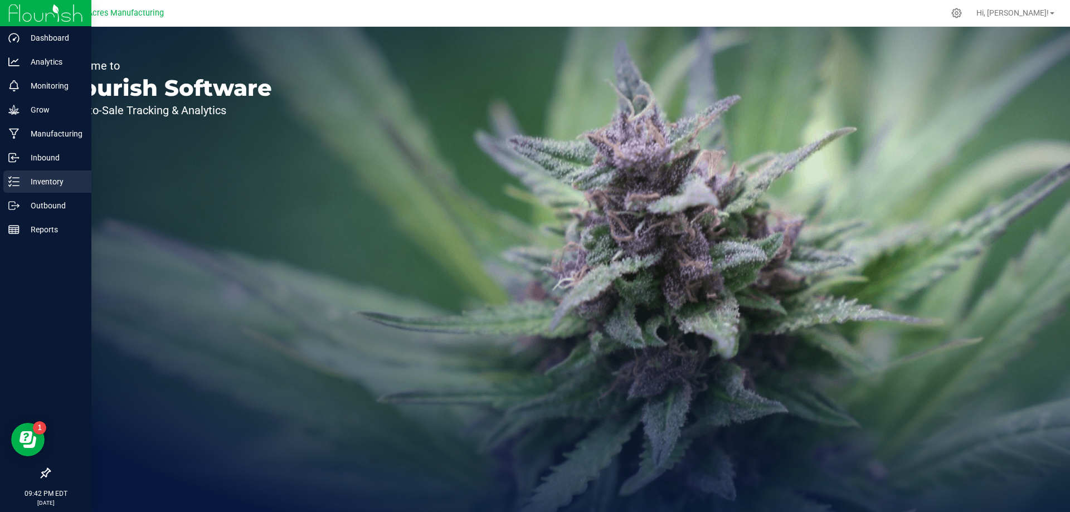
click at [11, 178] on icon at bounding box center [10, 178] width 2 height 2
click at [7, 179] on div "Inventory" at bounding box center [47, 182] width 88 height 22
